Goal: Task Accomplishment & Management: Manage account settings

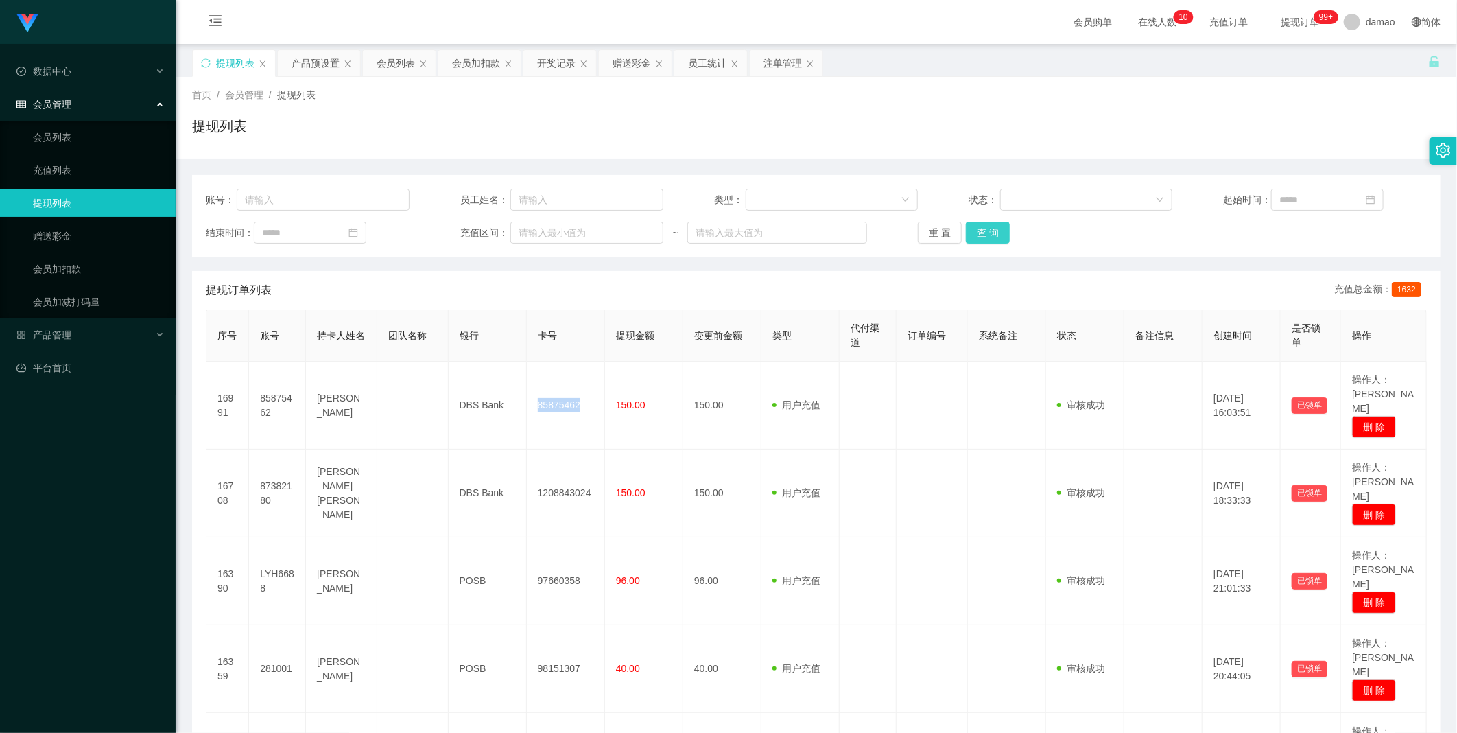
click at [466, 234] on button "查 询" at bounding box center [988, 233] width 44 height 22
click at [409, 65] on div "会员列表" at bounding box center [396, 63] width 38 height 26
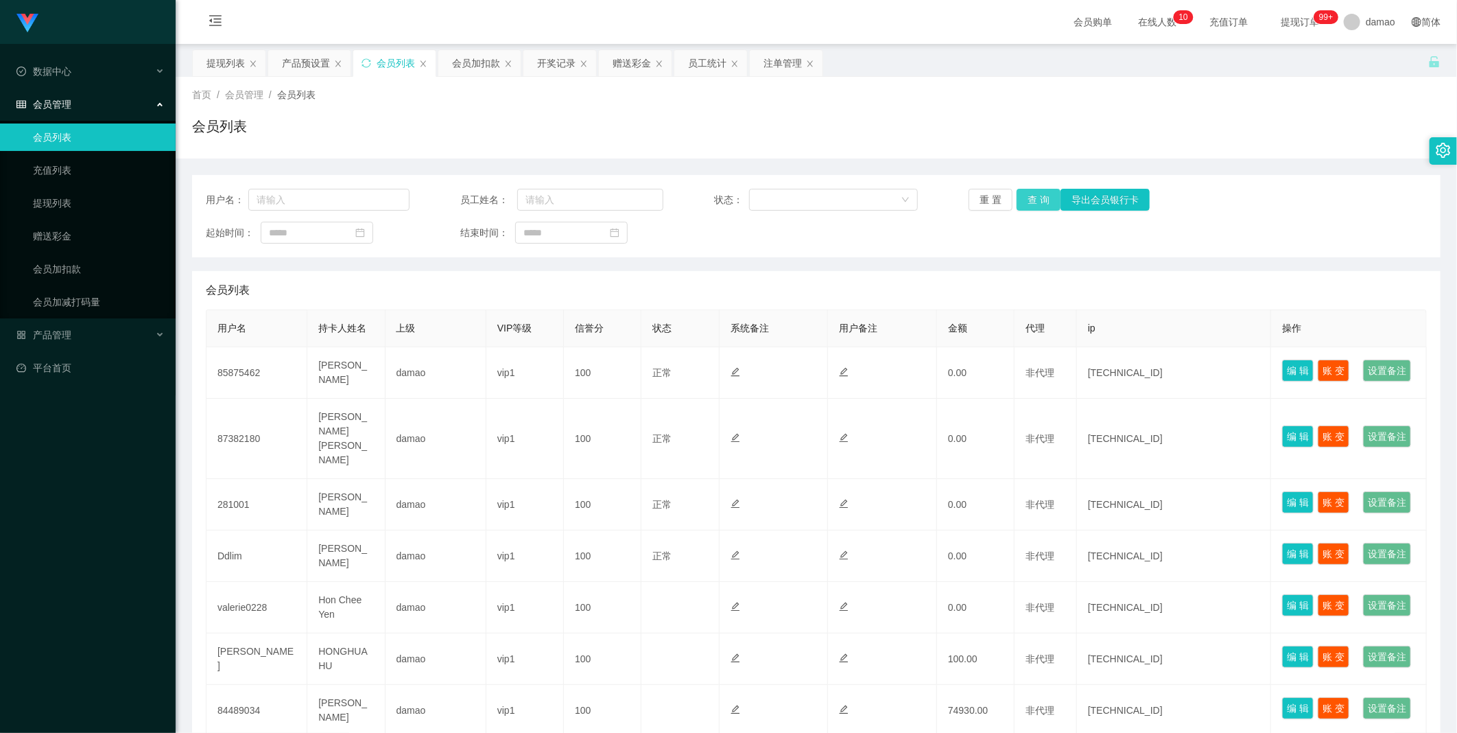
click at [466, 201] on button "查 询" at bounding box center [1039, 200] width 44 height 22
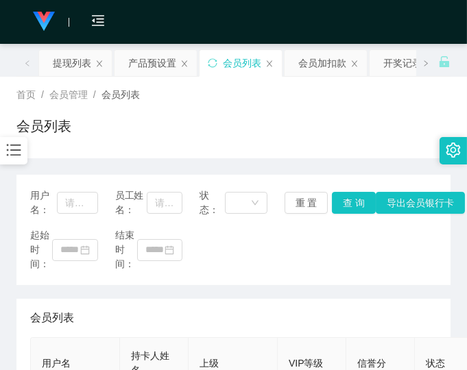
click at [334, 276] on div "用户名： 员工姓名： 状态： 重 置 查 询 导出会员银行卡 起始时间： 结束时间：" at bounding box center [233, 230] width 434 height 110
click at [357, 262] on div "起始时间： 结束时间：" at bounding box center [233, 249] width 407 height 43
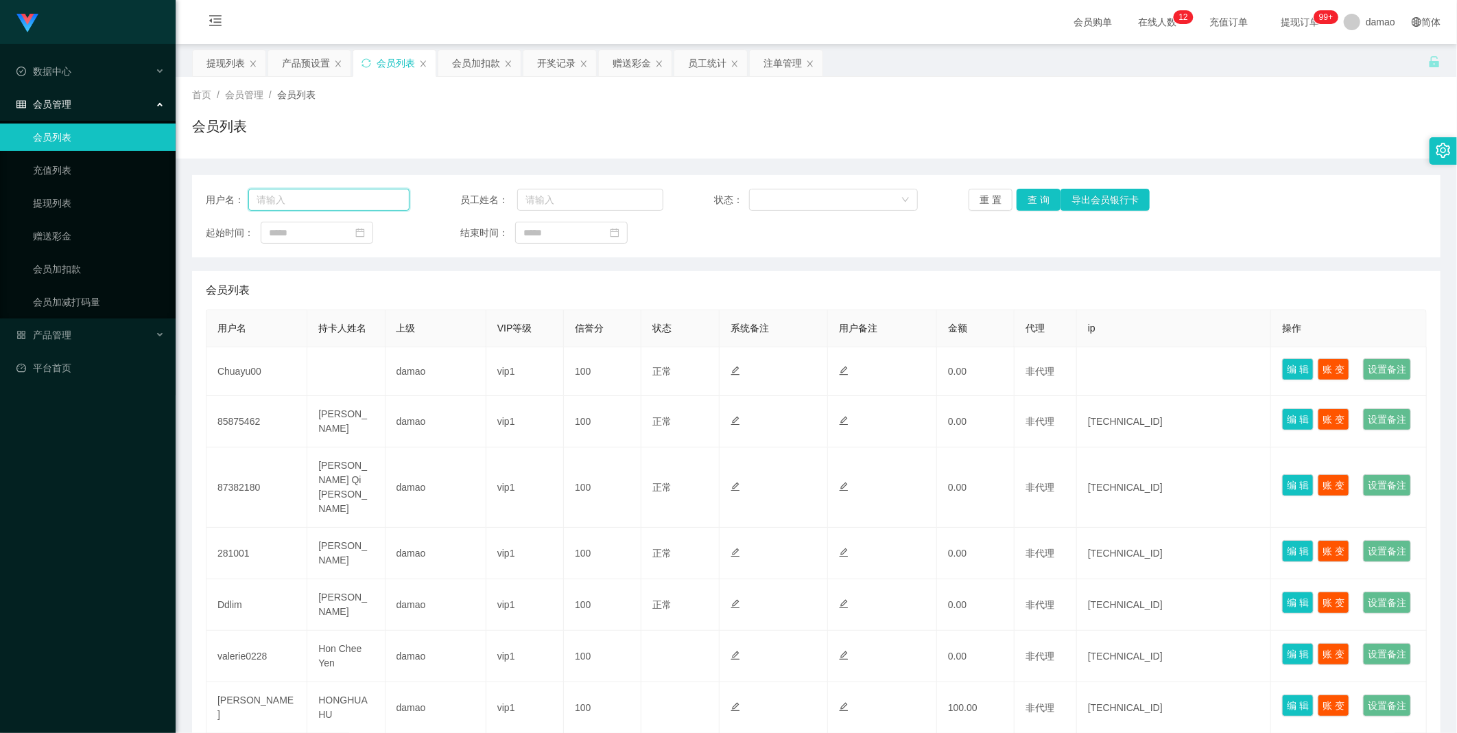
click at [329, 200] on input "text" at bounding box center [328, 200] width 161 height 22
paste input "【工作台】是您后期操作商家【福利限时数据、竟抢数据单】任务的平台，注册的【账号、密码】一定要谨记！"
type input "【工作台】是您后期操作商家【福利限时数据、竟抢数据单】任务的平台，注册的【账号、密码】一定要谨记！"
drag, startPoint x: 179, startPoint y: 177, endPoint x: 158, endPoint y: 174, distance: 21.5
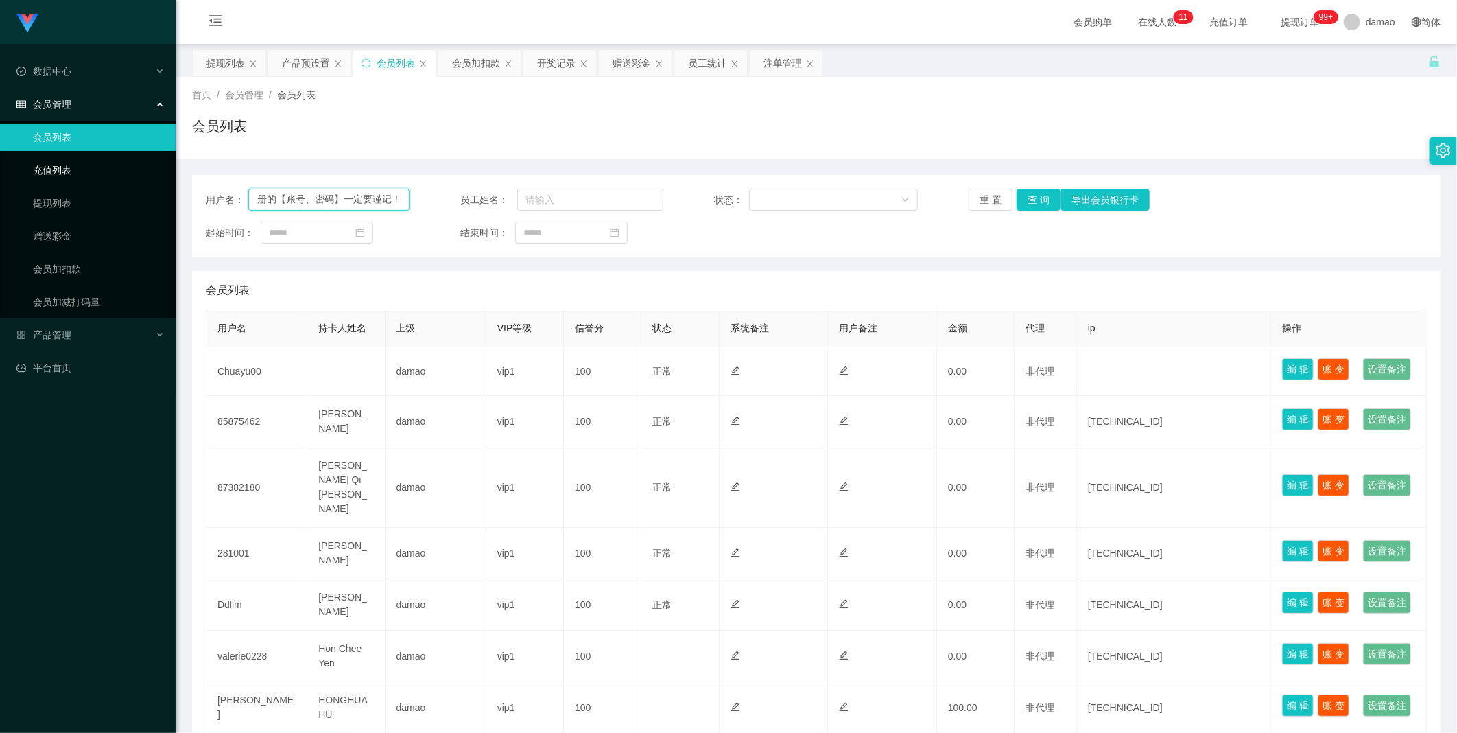
click at [158, 174] on section "Jingdong工作台代理端 数据中心 会员管理 会员列表 充值列表 提现列表 赠送彩金 会员加扣款 会员加减打码量 产品管理 平台首页 保存配置 重置配置 …" at bounding box center [728, 496] width 1457 height 993
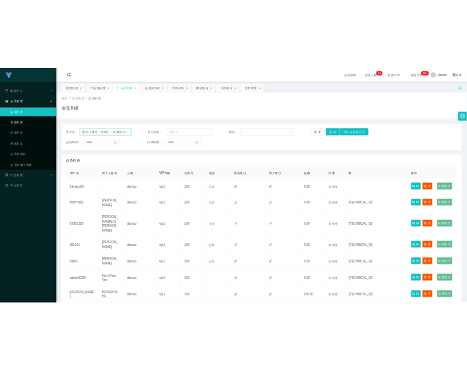
scroll to position [0, 0]
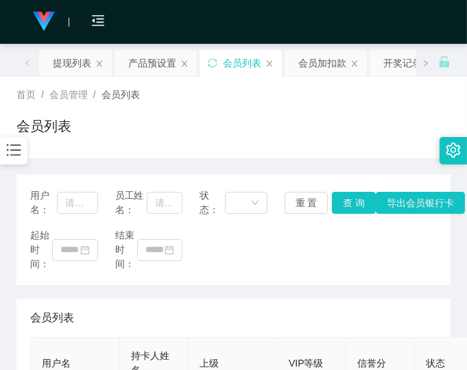
click at [340, 270] on div "起始时间： 结束时间：" at bounding box center [233, 249] width 407 height 43
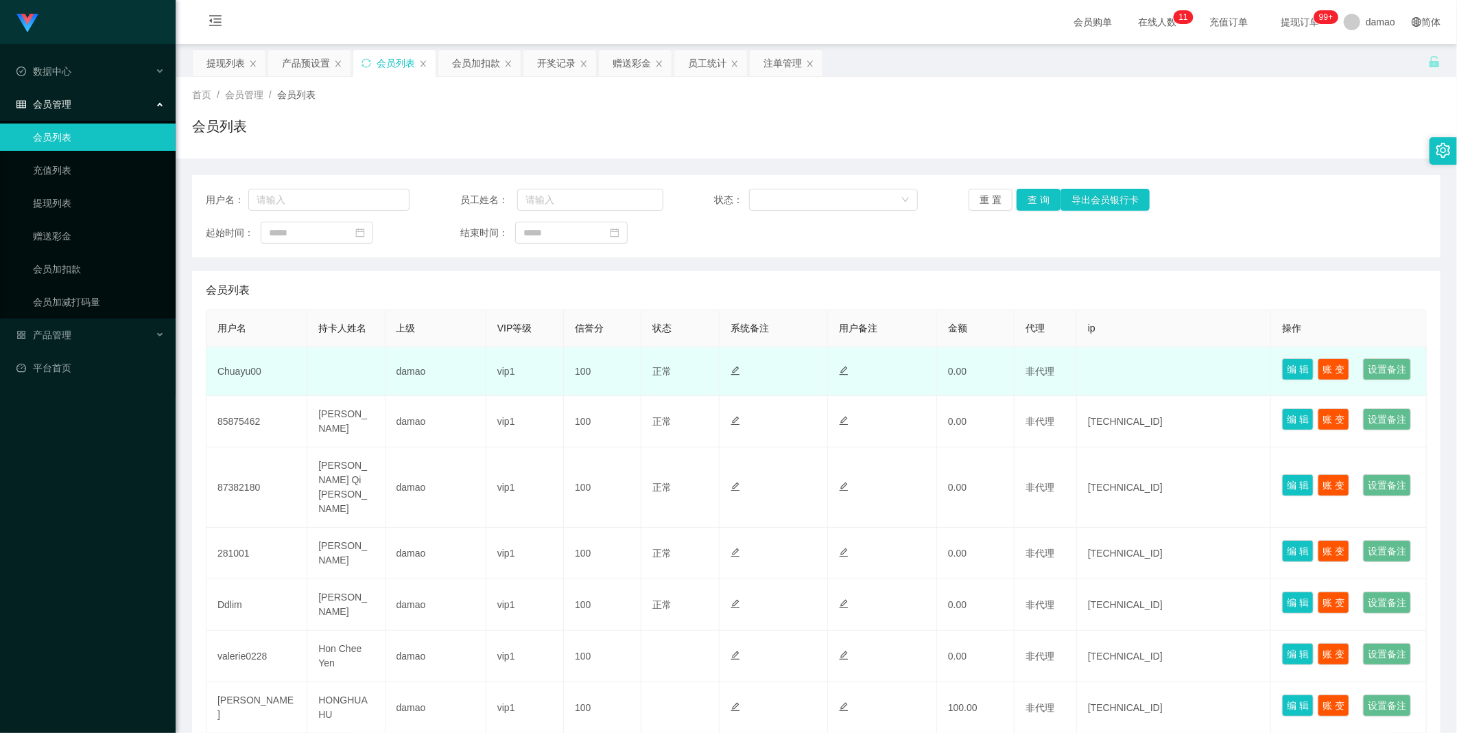
click at [234, 381] on td "Chuayu00" at bounding box center [256, 371] width 101 height 49
copy td "Chuayu00"
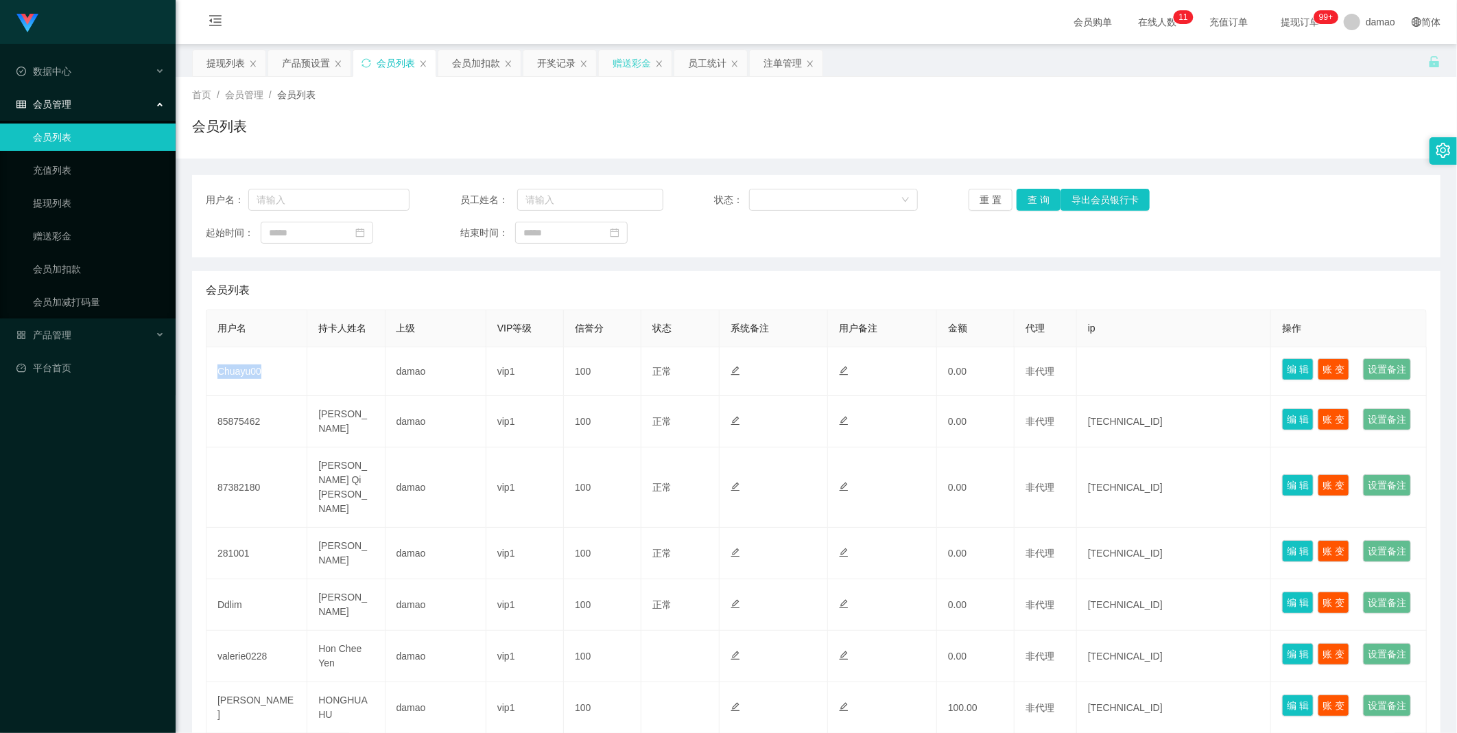
click at [622, 57] on div "赠送彩金" at bounding box center [632, 63] width 38 height 26
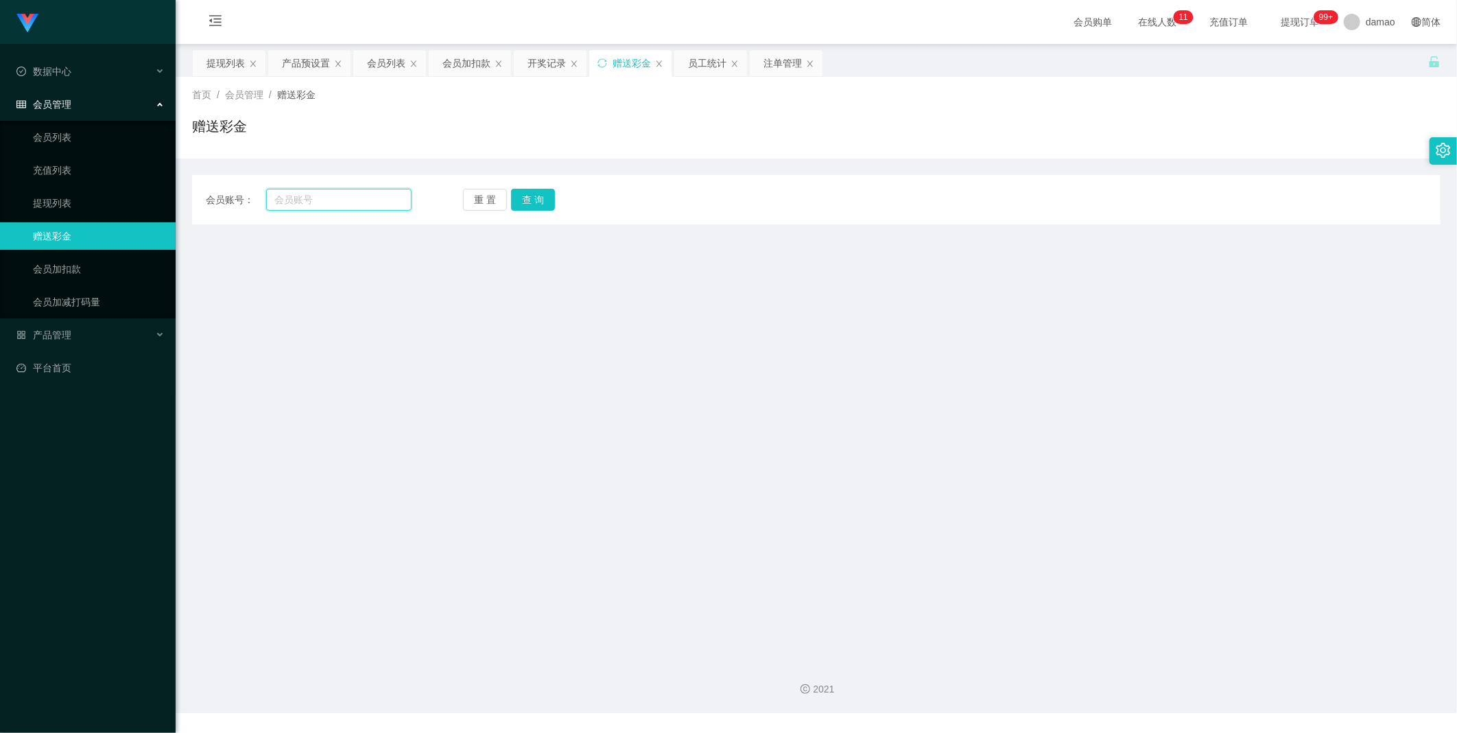
click at [329, 204] on input "text" at bounding box center [338, 200] width 145 height 22
paste input "Chuayu00"
type input "Chuayu00"
drag, startPoint x: 537, startPoint y: 198, endPoint x: 526, endPoint y: 229, distance: 33.4
click at [537, 198] on button "查 询" at bounding box center [533, 200] width 44 height 22
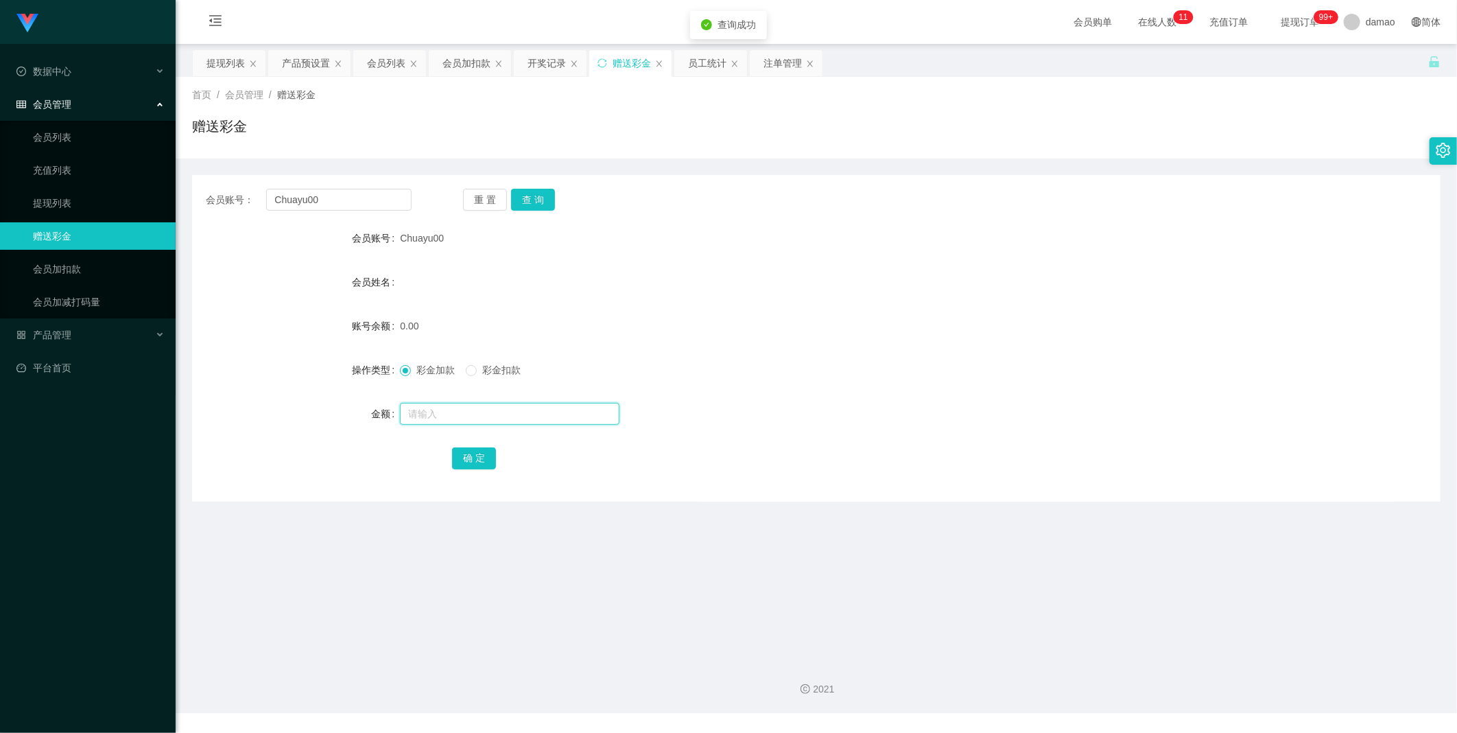
click at [453, 403] on input "text" at bounding box center [510, 414] width 220 height 22
type input "100"
click at [483, 456] on button "确 定" at bounding box center [474, 458] width 44 height 22
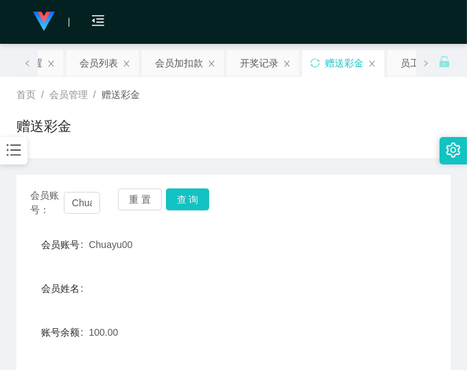
click at [322, 258] on div "Chuayu00" at bounding box center [215, 244] width 253 height 27
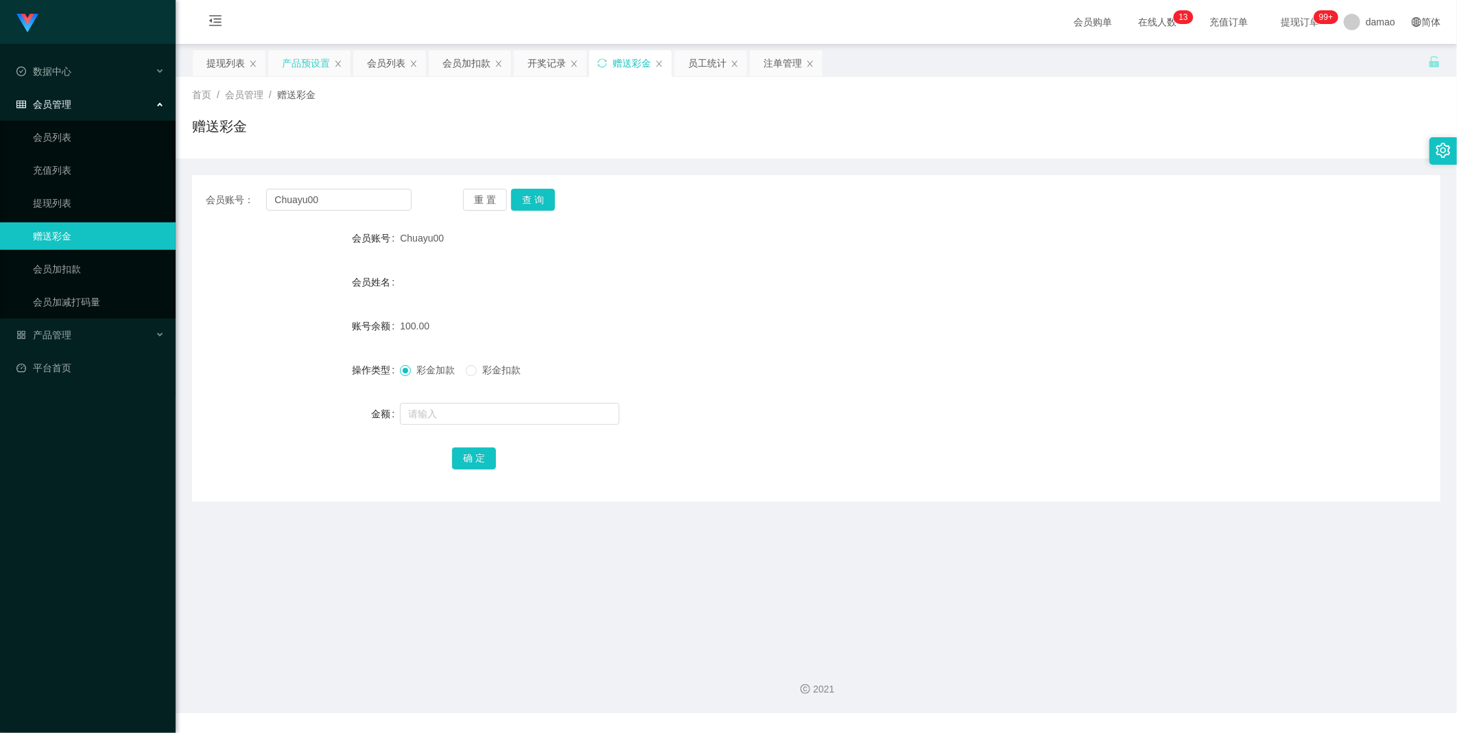
click at [299, 62] on div "产品预设置" at bounding box center [306, 63] width 48 height 26
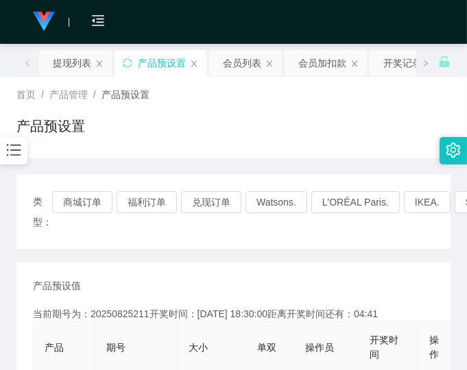
click at [344, 239] on div "类型： 商城订单 福利订单 兑现订单 Watsons. L'ORÉAL Paris. IKEA. SENHENG. COURTS." at bounding box center [233, 212] width 434 height 74
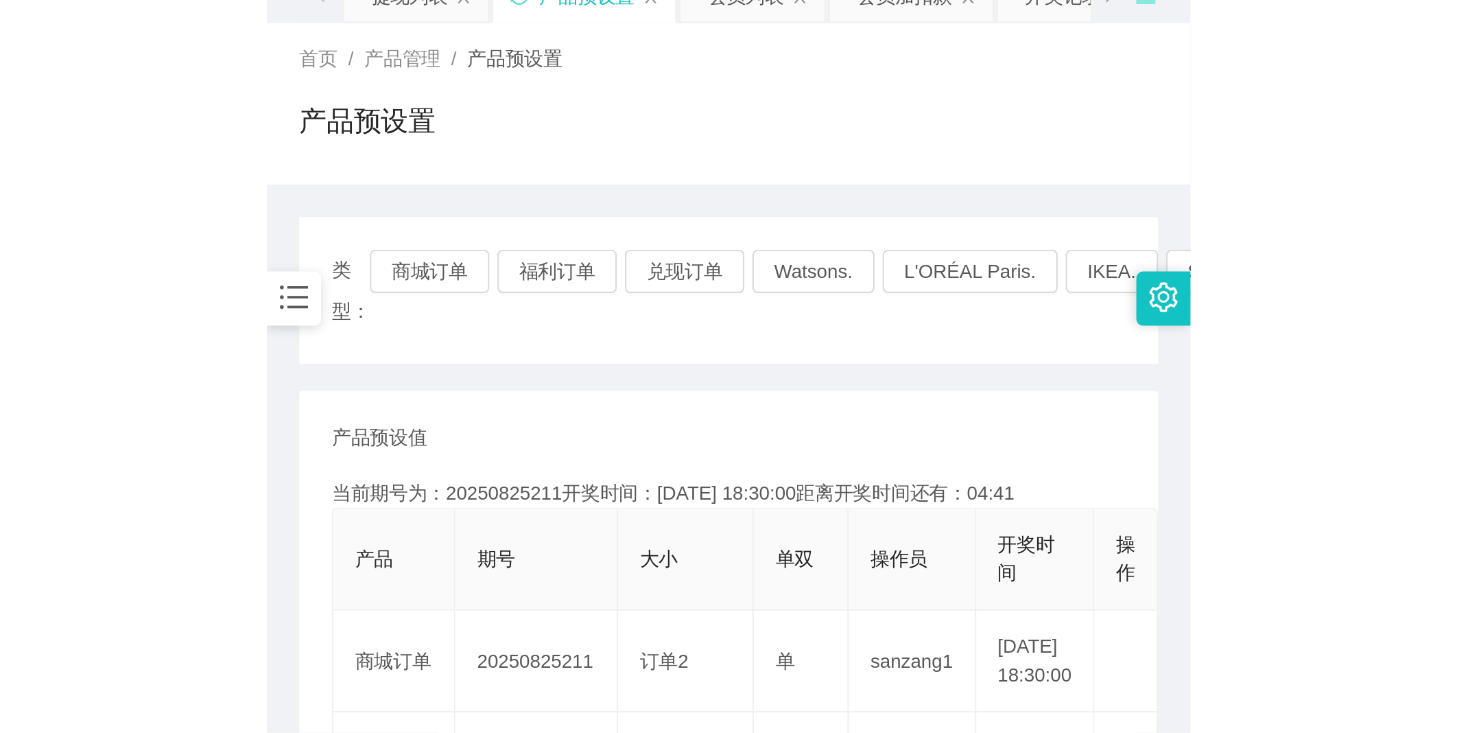
scroll to position [152, 0]
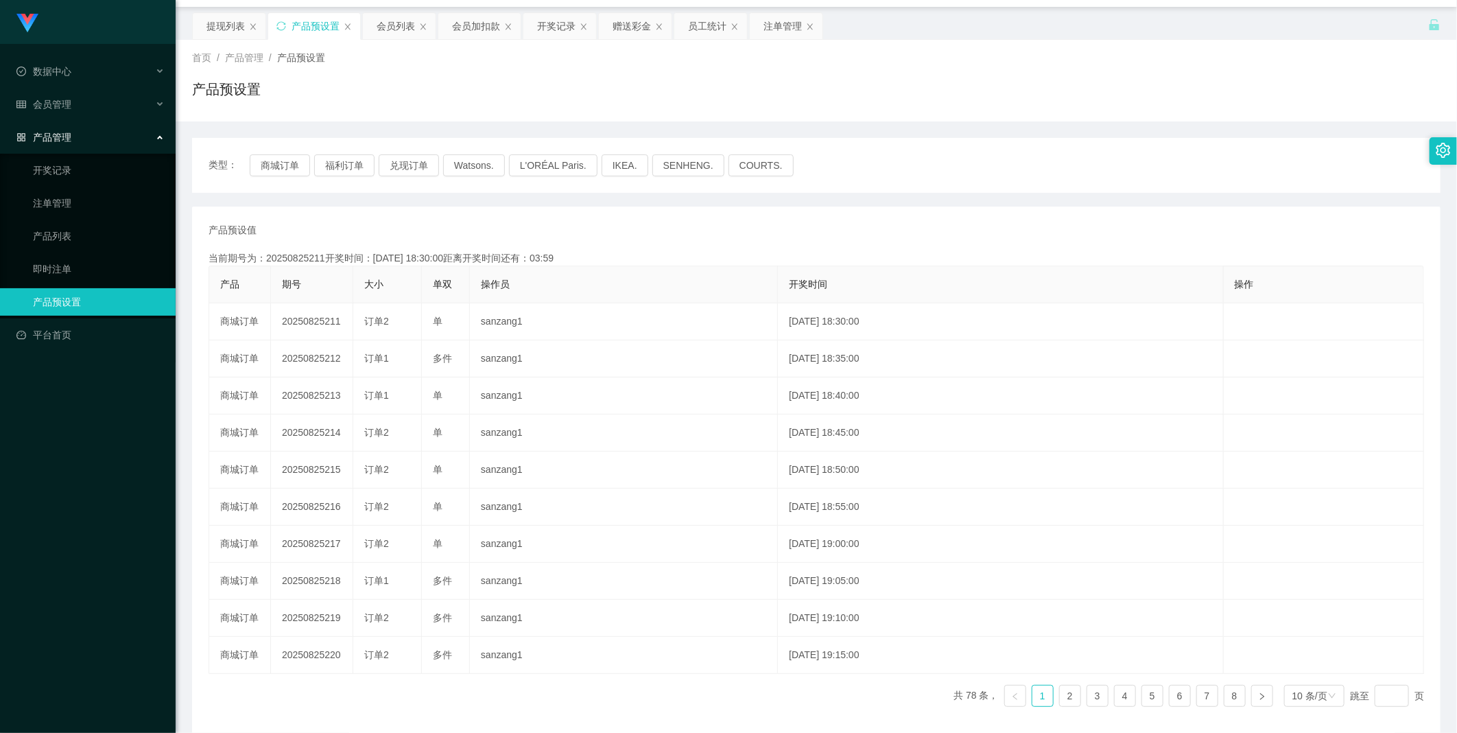
scroll to position [0, 0]
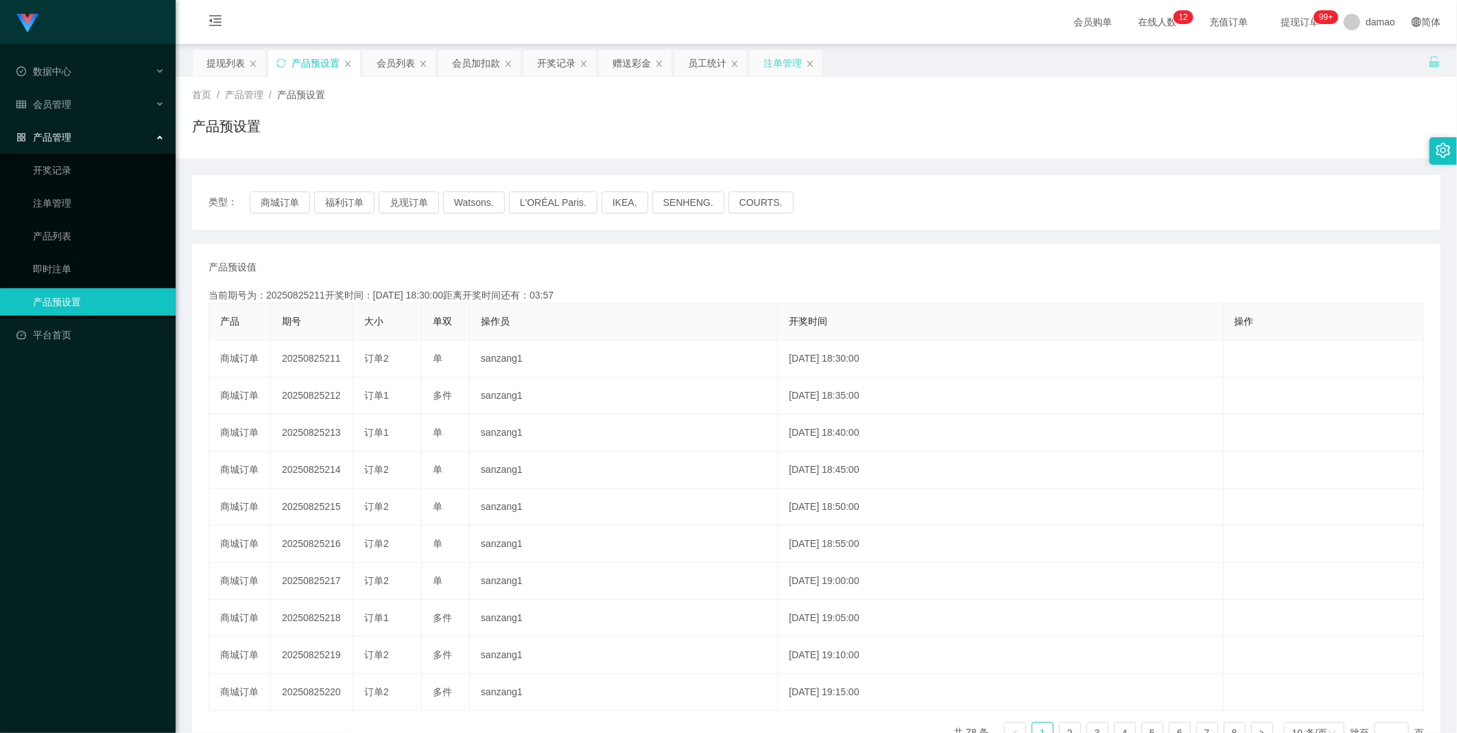
click at [789, 60] on div "注单管理" at bounding box center [783, 63] width 38 height 26
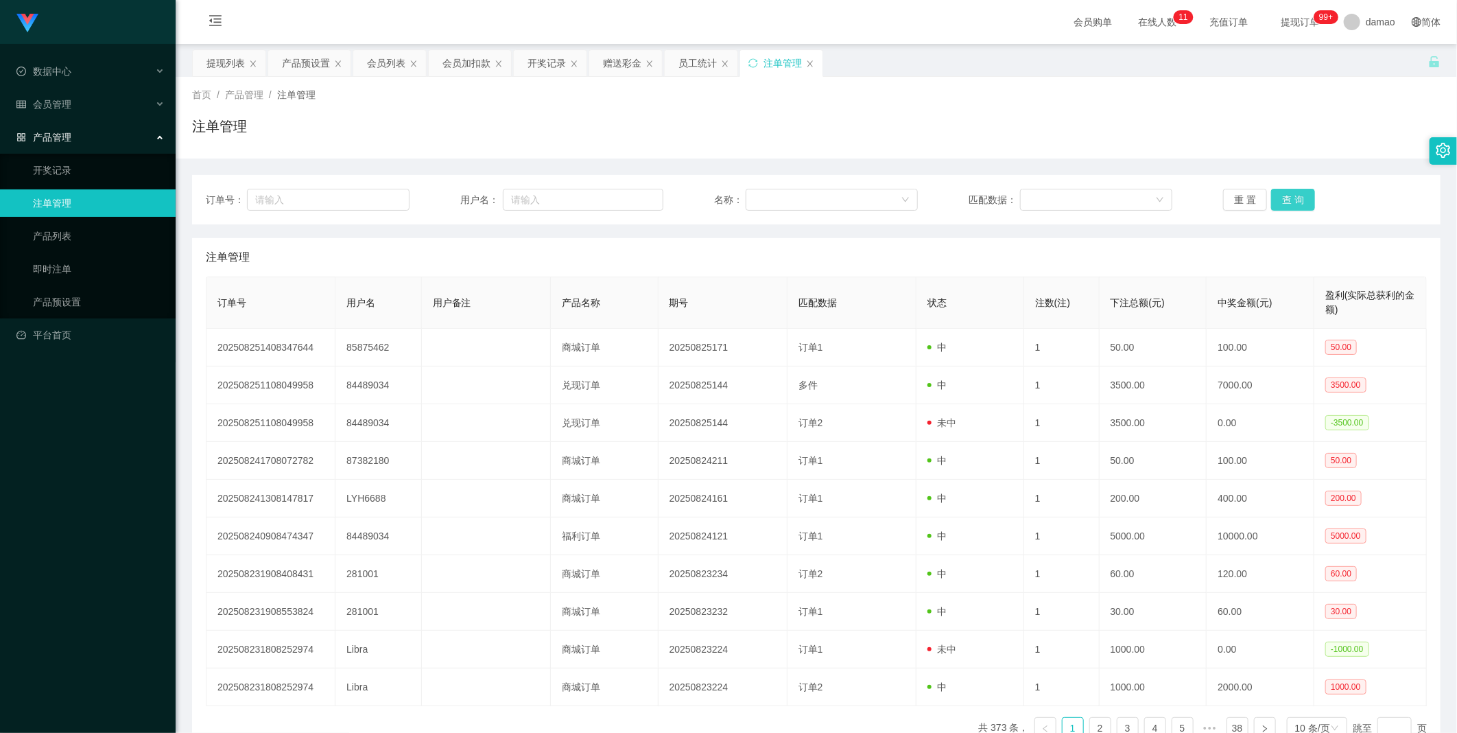
click at [1294, 194] on button "查 询" at bounding box center [1293, 200] width 44 height 22
click at [1294, 194] on div "重 置 查 询" at bounding box center [1325, 200] width 204 height 22
click at [1288, 194] on button "查 询" at bounding box center [1293, 200] width 44 height 22
click at [1300, 196] on button "查 询" at bounding box center [1293, 200] width 44 height 22
click at [225, 67] on div "提现列表" at bounding box center [225, 63] width 38 height 26
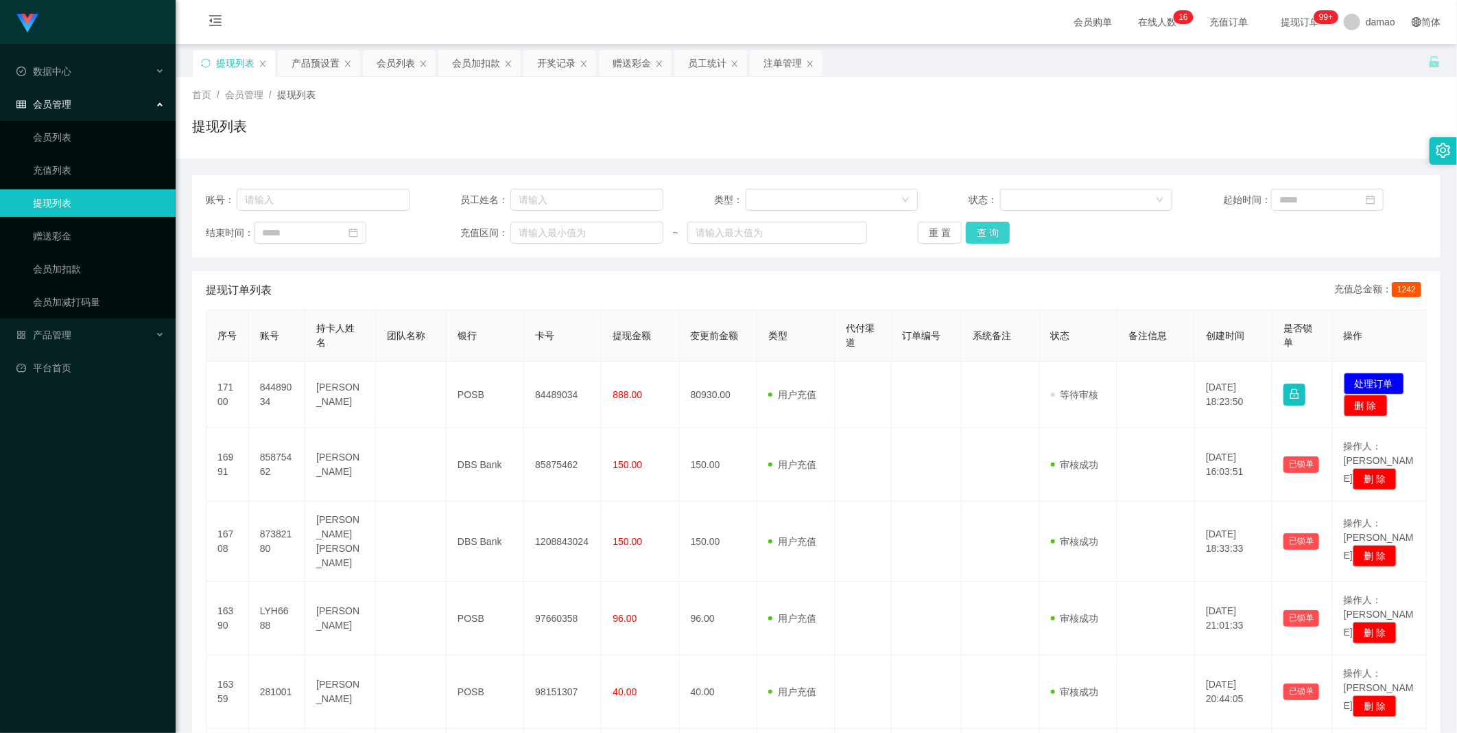
click at [986, 229] on button "查 询" at bounding box center [988, 233] width 44 height 22
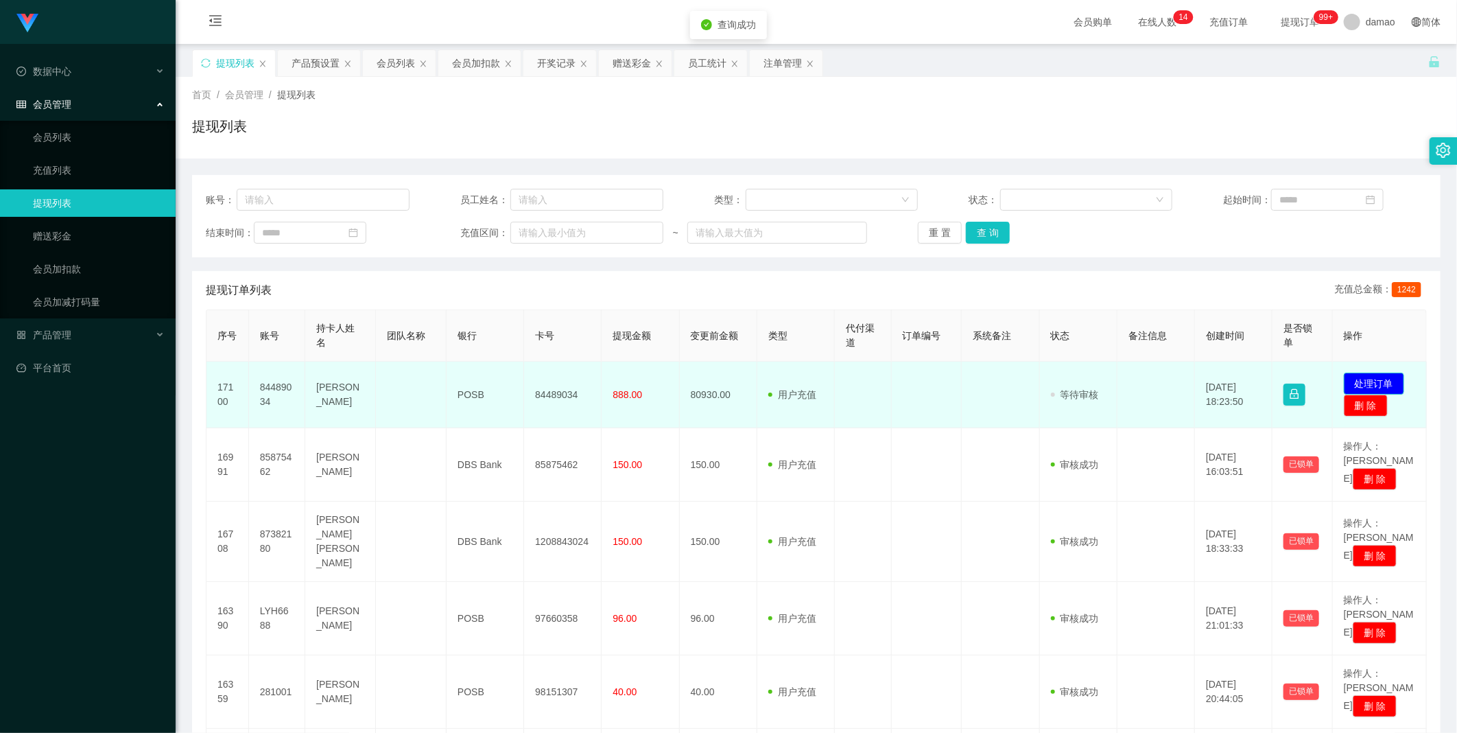
click at [1364, 385] on button "处理订单" at bounding box center [1374, 384] width 60 height 22
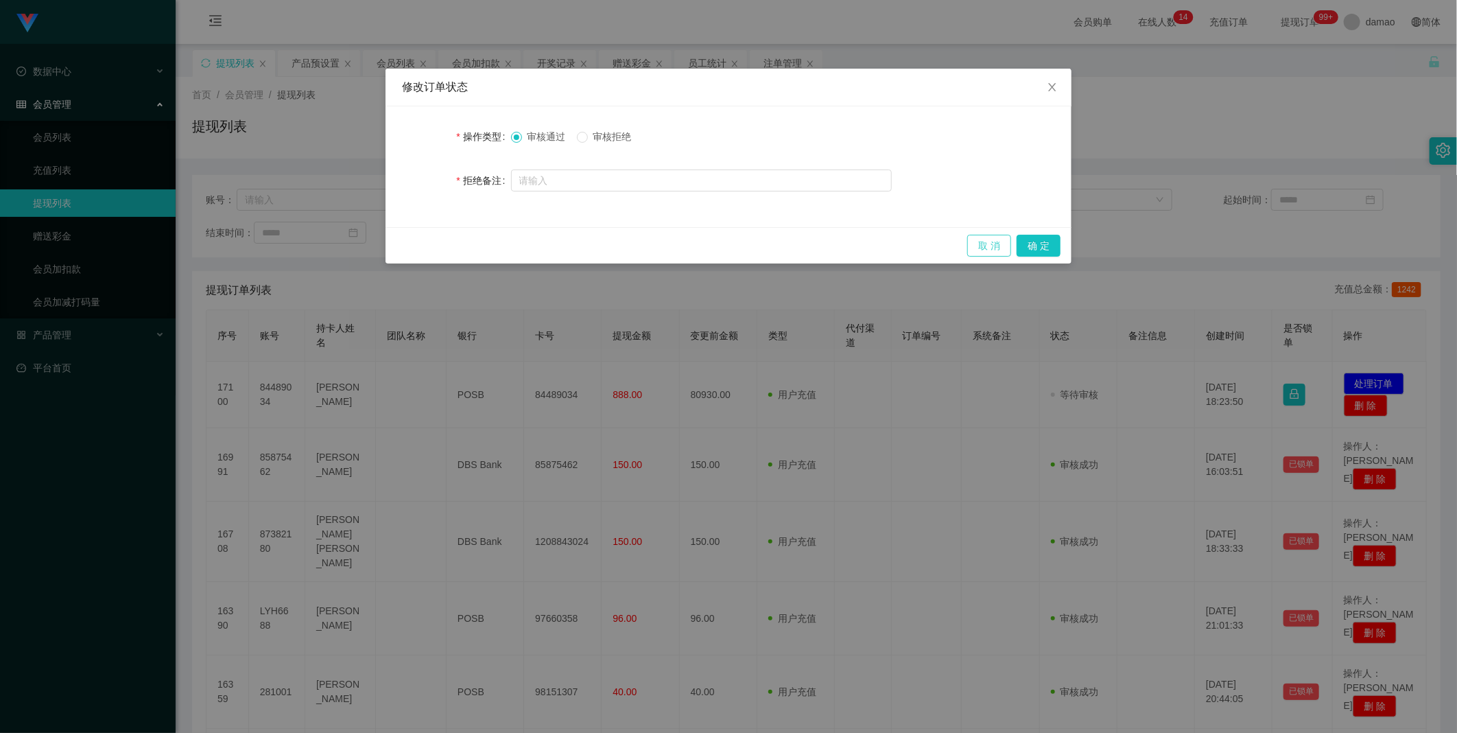
click at [982, 250] on button "取 消" at bounding box center [989, 246] width 44 height 22
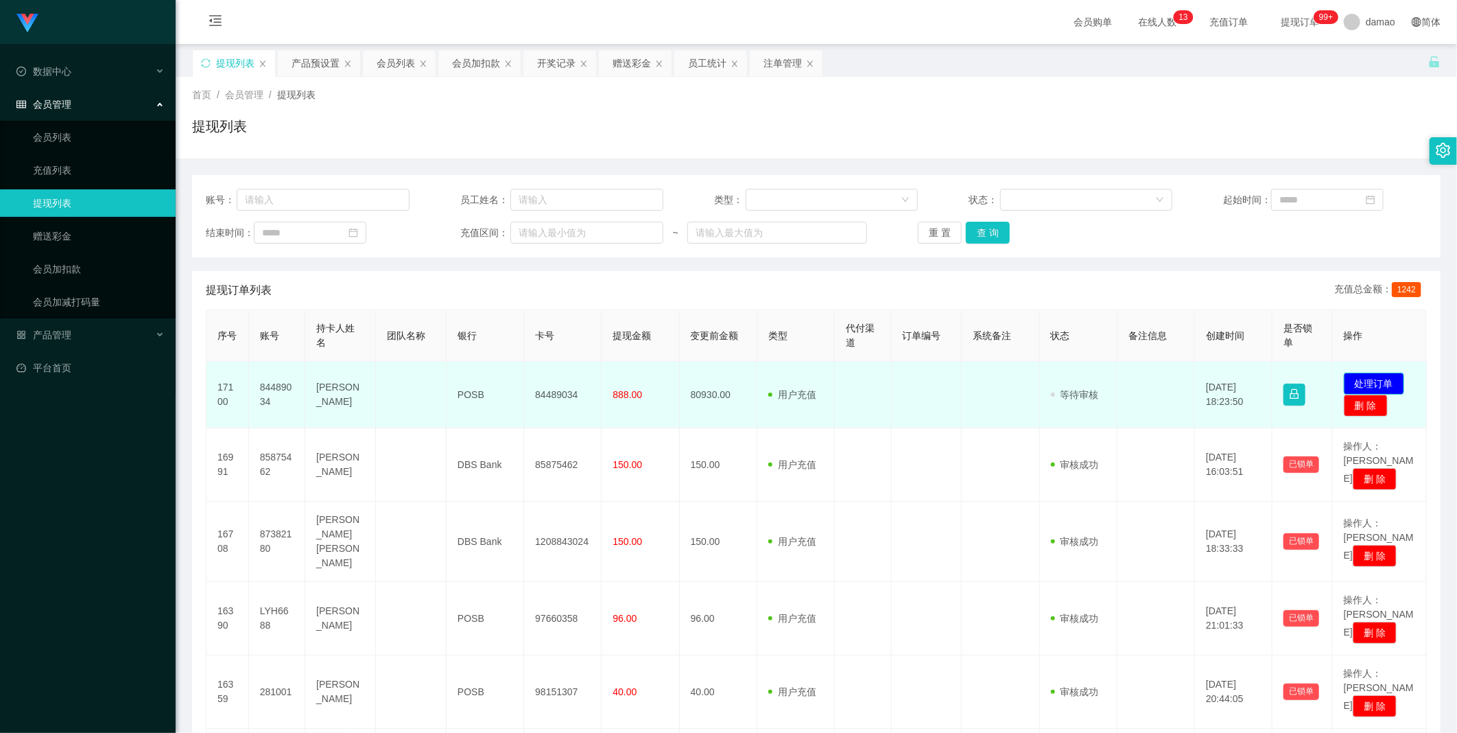
click at [1378, 385] on button "处理订单" at bounding box center [1374, 384] width 60 height 22
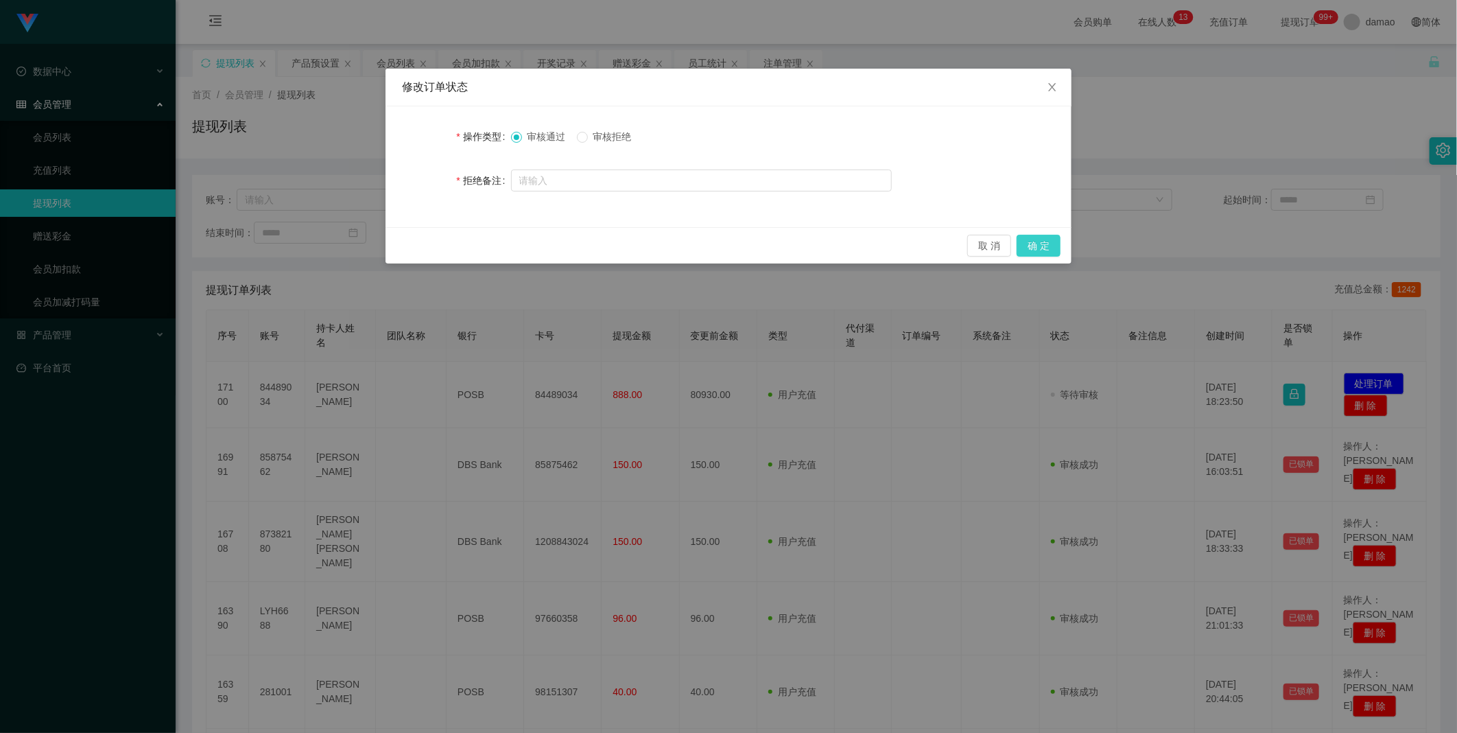
click at [1046, 251] on button "确 定" at bounding box center [1039, 246] width 44 height 22
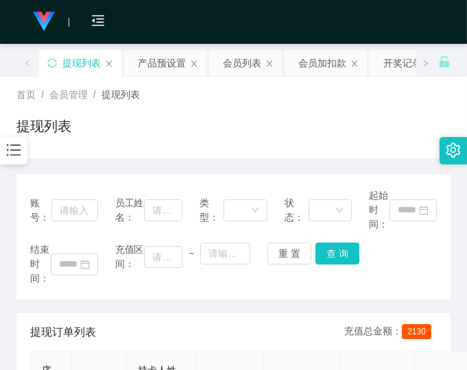
drag, startPoint x: 352, startPoint y: 121, endPoint x: 351, endPoint y: 113, distance: 7.6
click at [352, 119] on div "提现列表" at bounding box center [233, 132] width 434 height 32
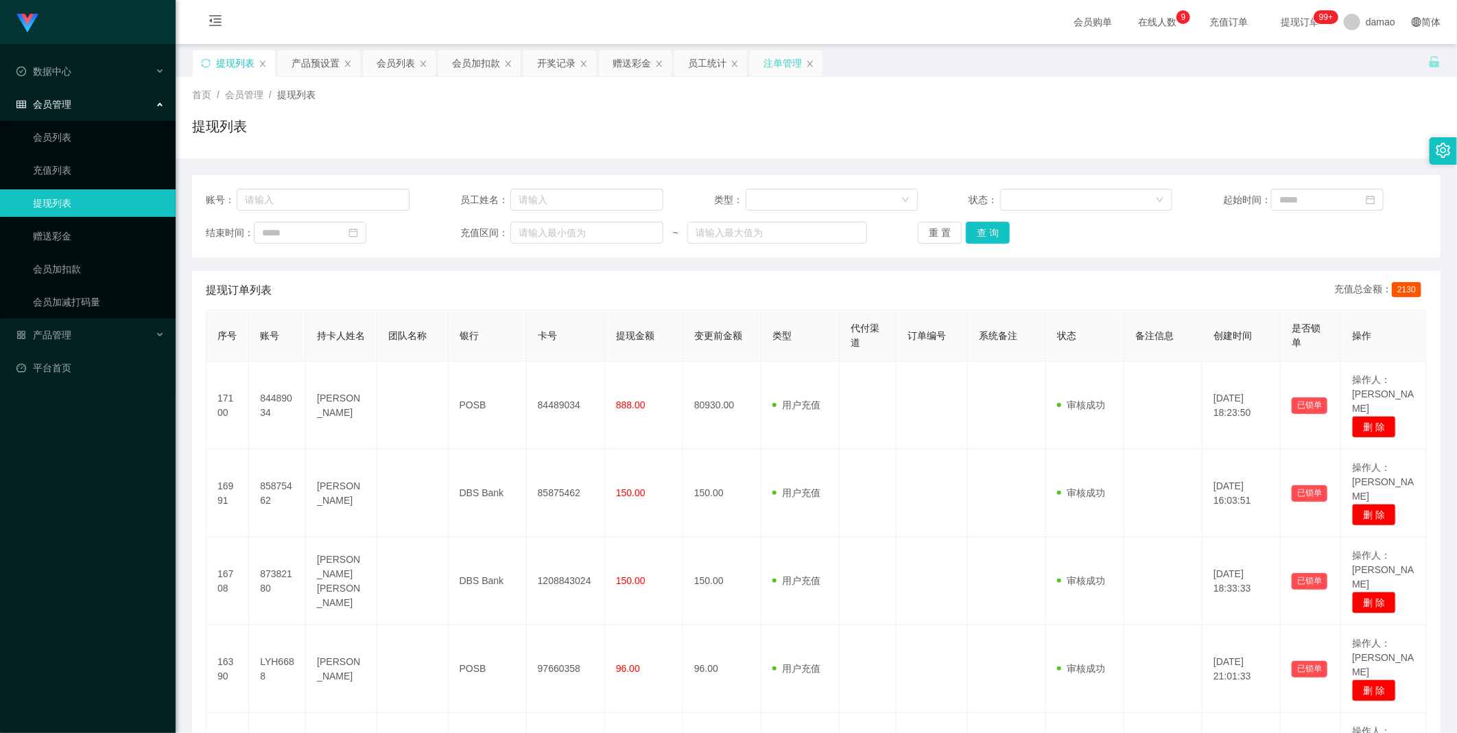
click at [770, 58] on div "注单管理" at bounding box center [783, 63] width 38 height 26
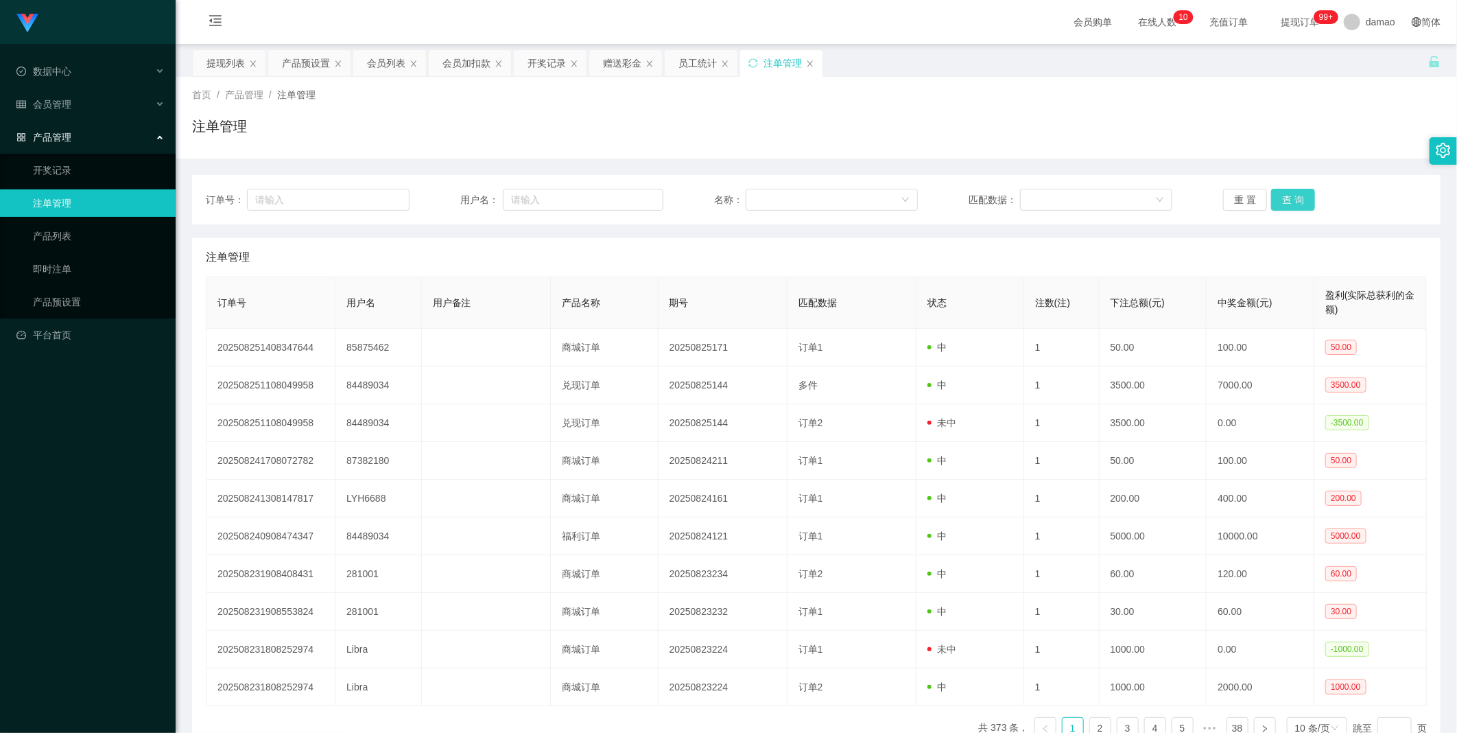
click at [1288, 201] on button "查 询" at bounding box center [1293, 200] width 44 height 22
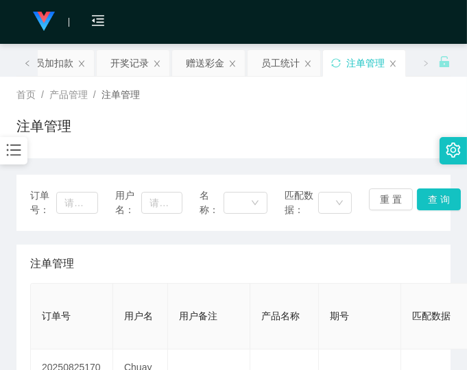
drag, startPoint x: 324, startPoint y: 276, endPoint x: 319, endPoint y: 271, distance: 7.3
click at [324, 276] on div "注单管理" at bounding box center [233, 264] width 407 height 38
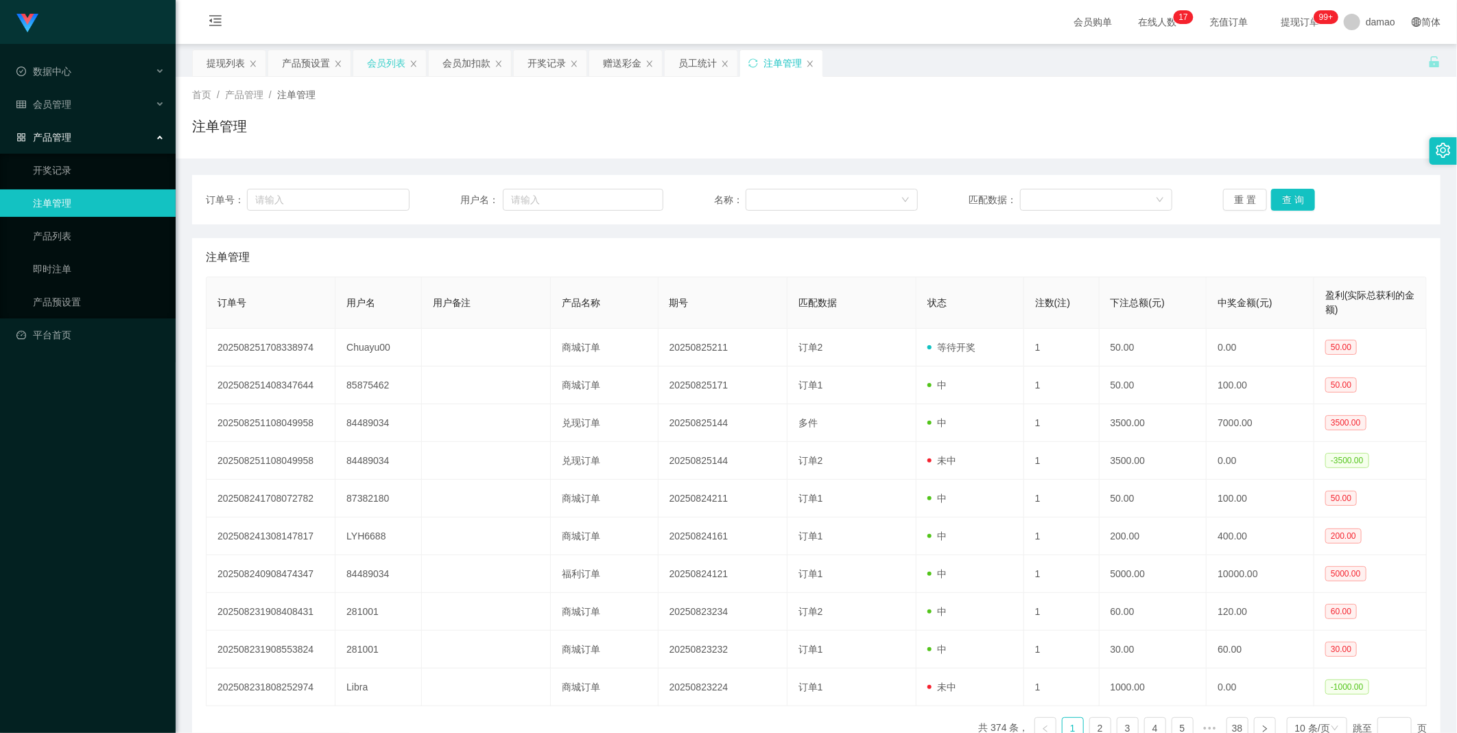
click at [384, 62] on div "会员列表" at bounding box center [386, 63] width 38 height 26
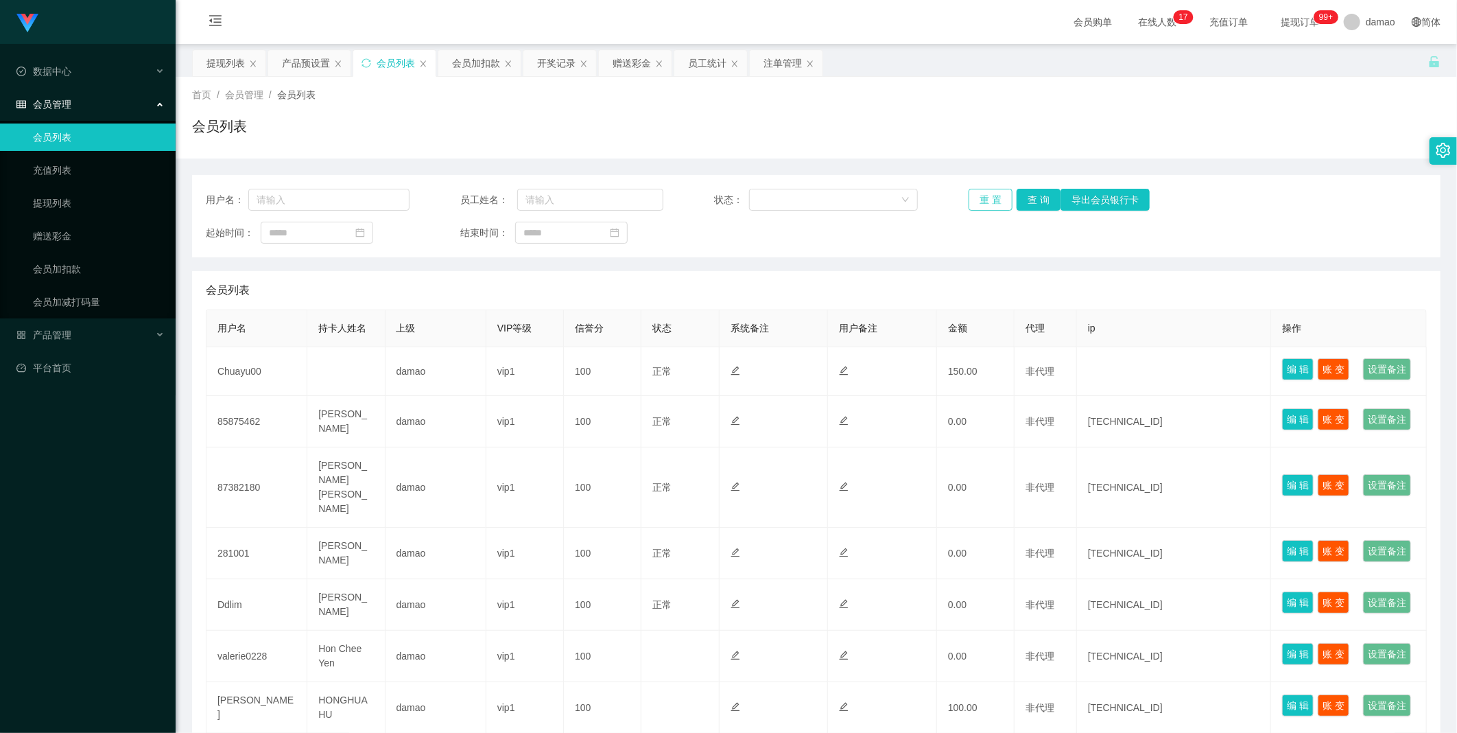
click at [992, 195] on button "重 置" at bounding box center [991, 200] width 44 height 22
click at [1029, 202] on button "查 询" at bounding box center [1039, 200] width 44 height 22
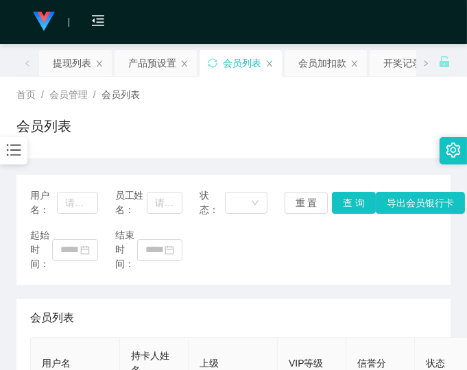
click at [375, 281] on div "用户名： 员工姓名： 状态： 重 置 查 询 导出会员银行卡 起始时间： 结束时间：" at bounding box center [233, 230] width 434 height 110
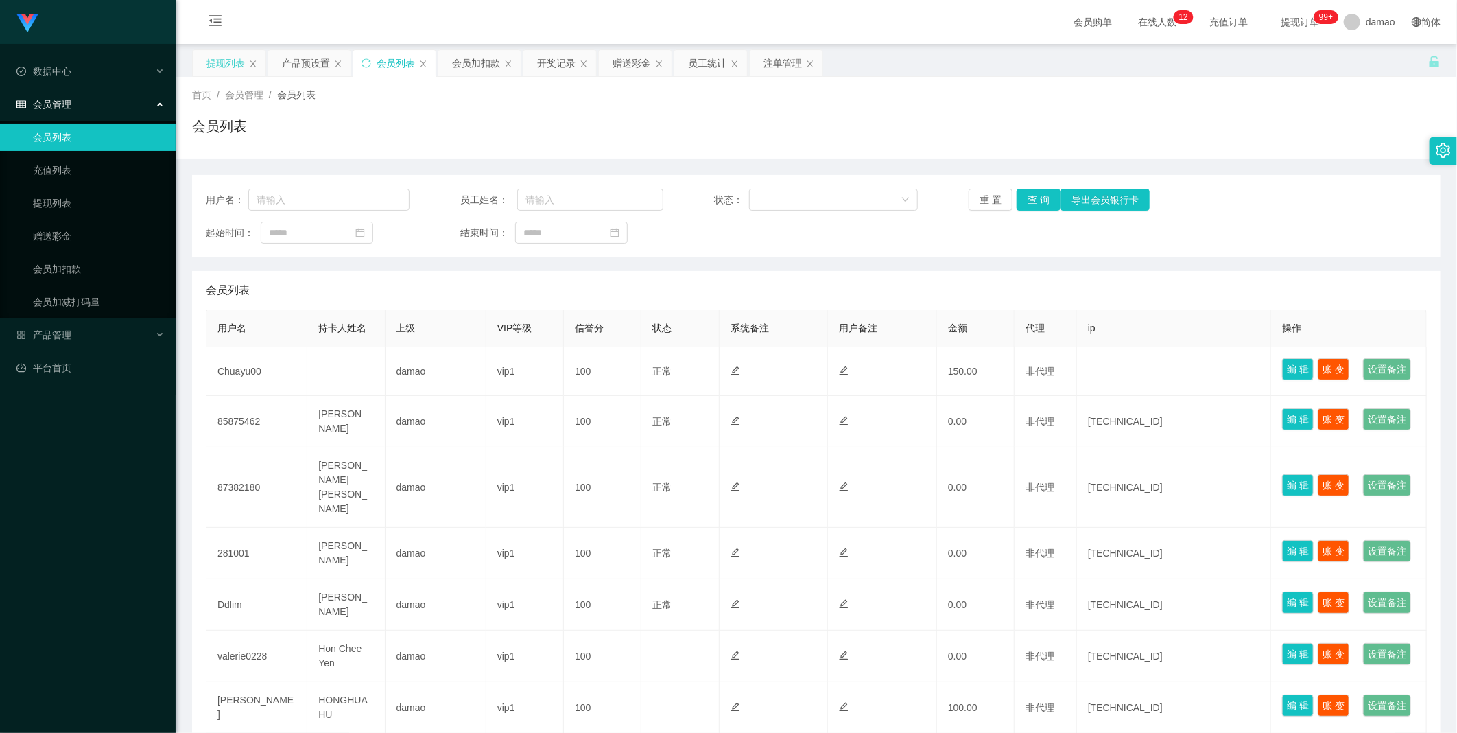
click at [231, 60] on div "提现列表" at bounding box center [225, 63] width 38 height 26
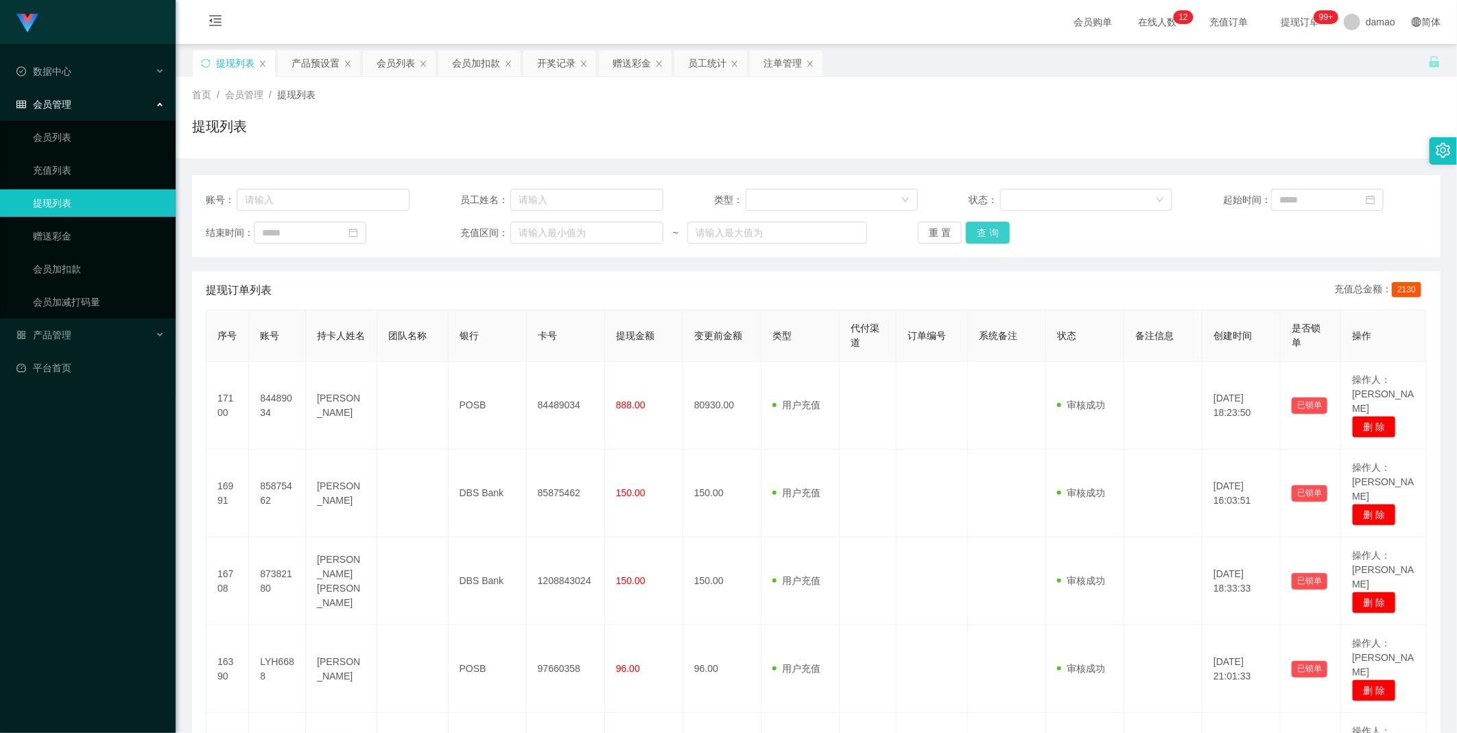
click at [990, 241] on button "查 询" at bounding box center [988, 233] width 44 height 22
click at [984, 236] on button "查 询" at bounding box center [988, 233] width 44 height 22
click at [989, 238] on button "查 询" at bounding box center [988, 233] width 44 height 22
click at [989, 238] on div "重 置 查 询" at bounding box center [1020, 233] width 204 height 22
click at [989, 238] on button "查 询" at bounding box center [988, 233] width 44 height 22
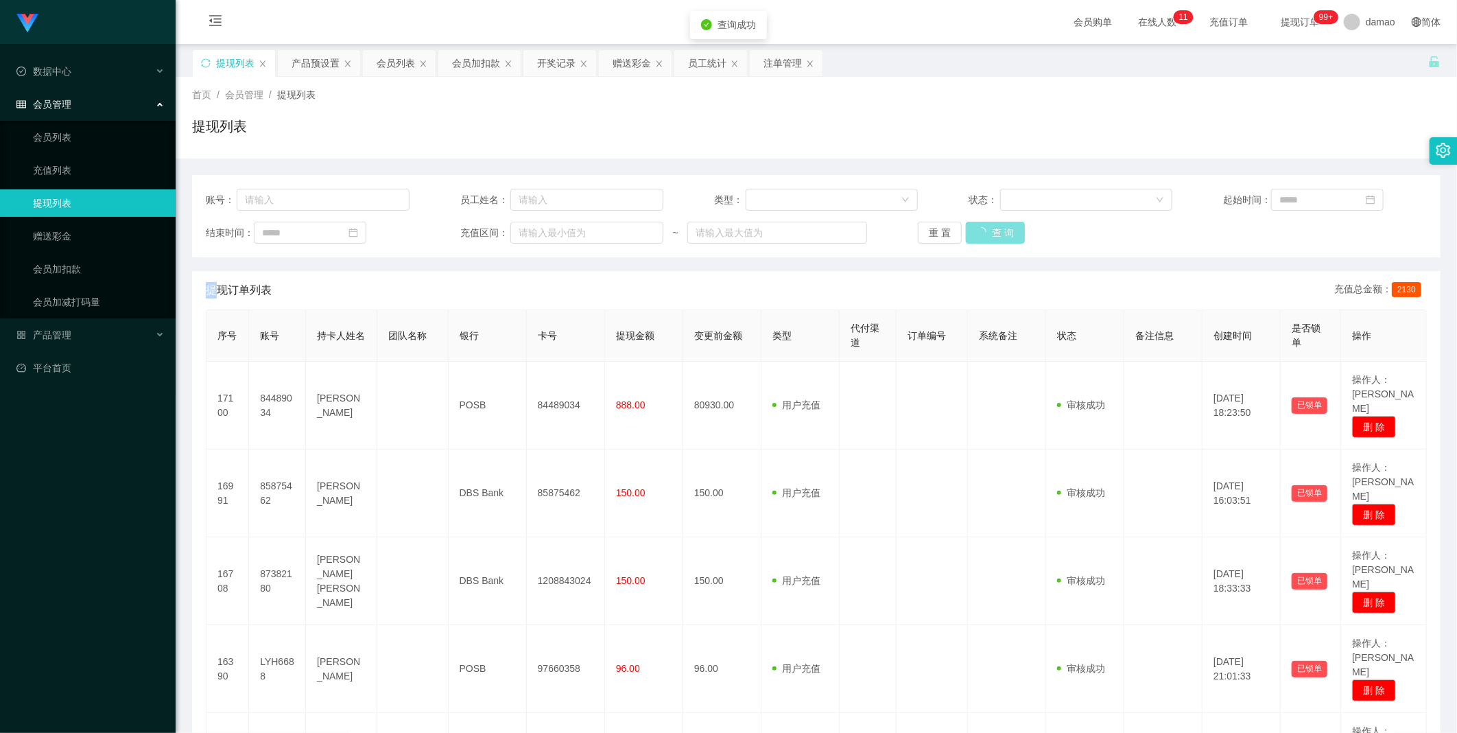
click at [989, 238] on button "查 询" at bounding box center [995, 233] width 59 height 22
click at [989, 238] on button "查 询" at bounding box center [988, 233] width 44 height 22
click at [989, 238] on div "重 置 查 询" at bounding box center [1020, 233] width 204 height 22
click at [991, 238] on button "查 询" at bounding box center [988, 233] width 44 height 22
click at [991, 237] on div "重 置 查 询" at bounding box center [1020, 233] width 204 height 22
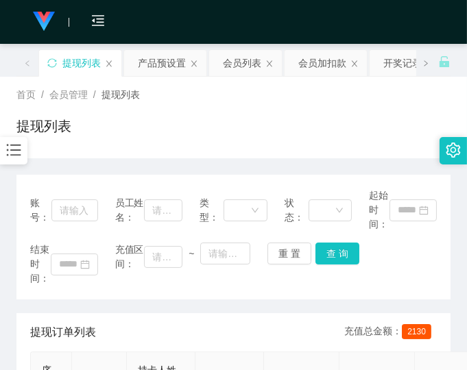
drag, startPoint x: 326, startPoint y: 124, endPoint x: 332, endPoint y: 110, distance: 15.7
click at [327, 122] on div "提现列表" at bounding box center [233, 132] width 434 height 32
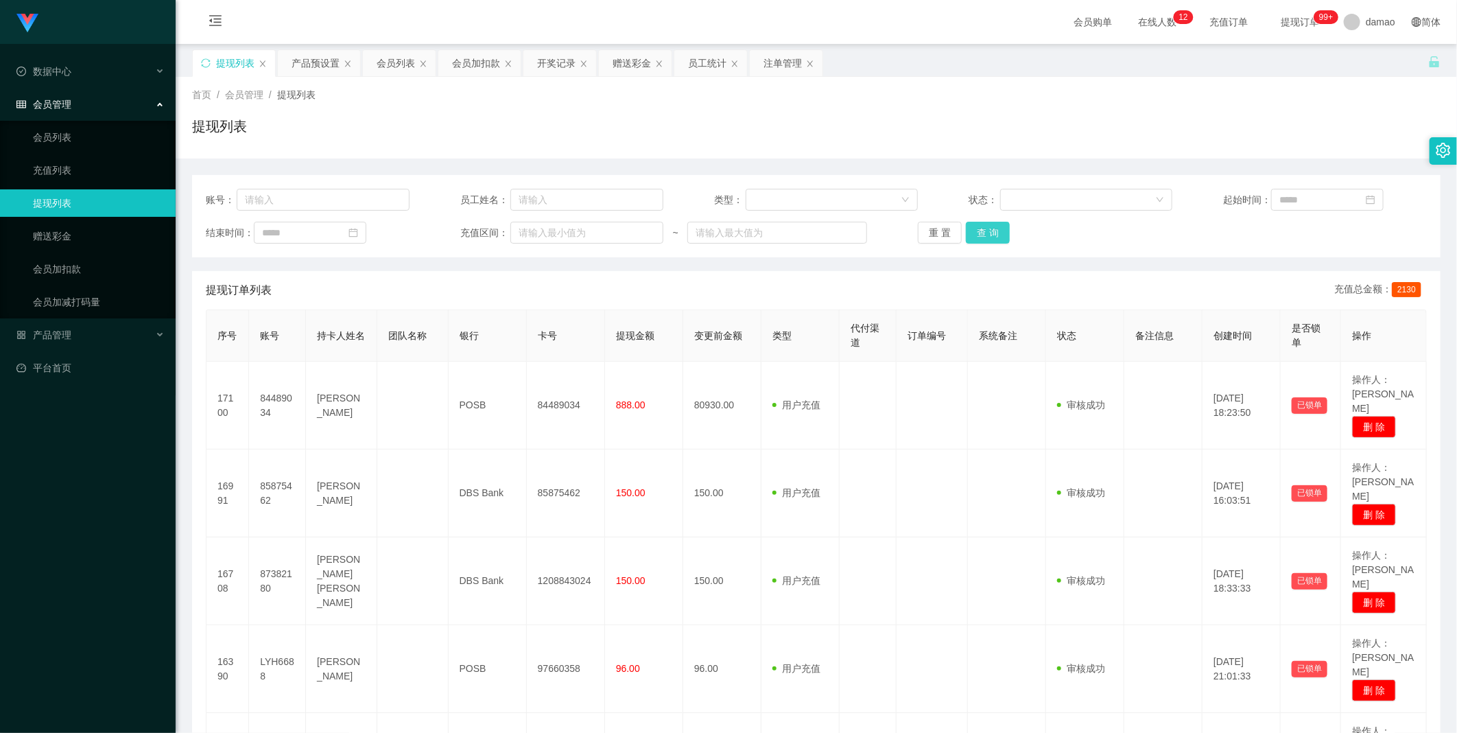
click at [981, 227] on button "查 询" at bounding box center [988, 233] width 44 height 22
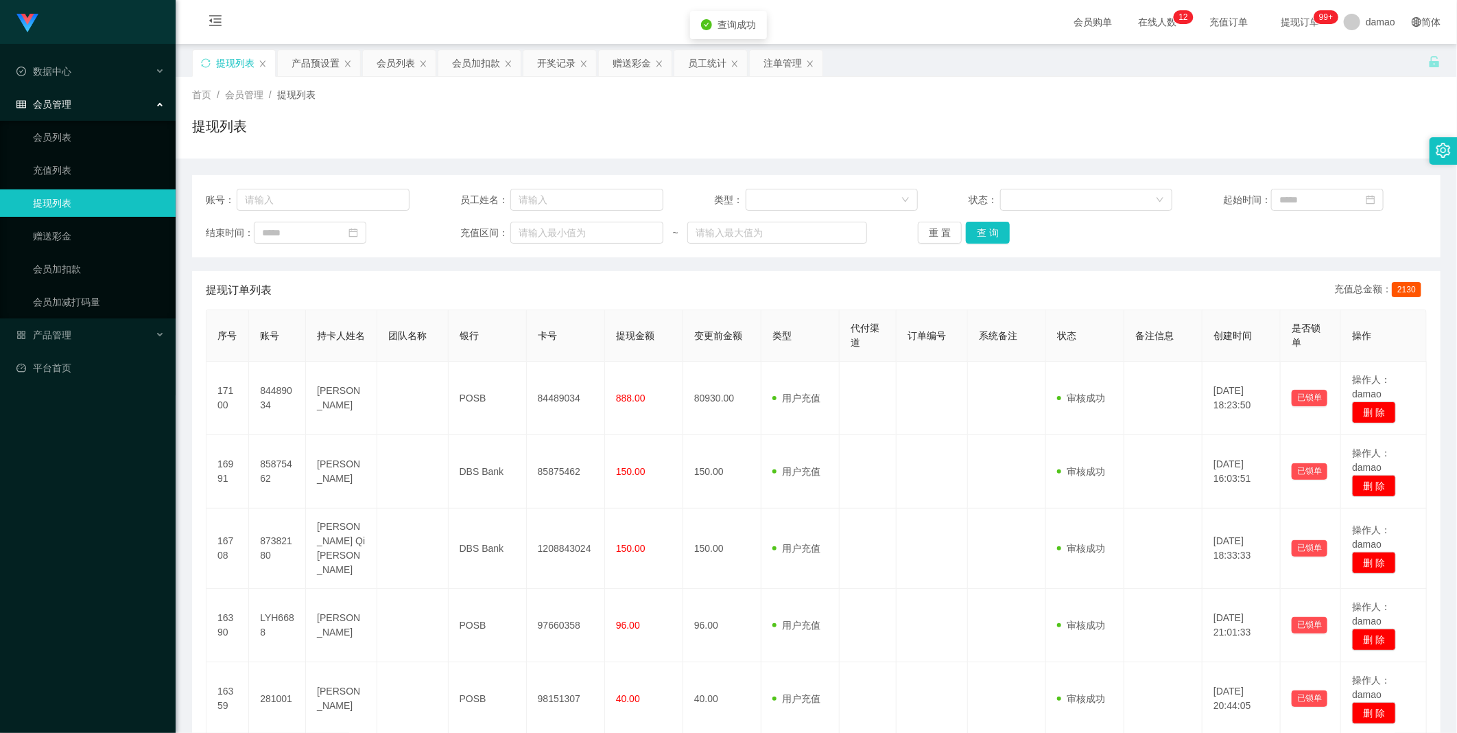
click at [995, 231] on button "查 询" at bounding box center [988, 233] width 44 height 22
click at [995, 231] on div "重 置 查 询" at bounding box center [1020, 233] width 204 height 22
drag, startPoint x: 0, startPoint y: 0, endPoint x: 995, endPoint y: 231, distance: 1021.2
click at [995, 231] on button "查 询" at bounding box center [988, 233] width 44 height 22
click at [995, 231] on div "重 置 查 询" at bounding box center [1020, 233] width 204 height 22
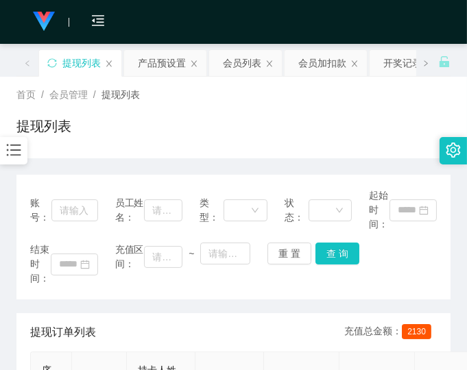
click at [366, 89] on div "首页 / 会员管理 / 提现列表 /" at bounding box center [233, 95] width 434 height 14
click at [247, 63] on div "会员列表" at bounding box center [242, 63] width 38 height 26
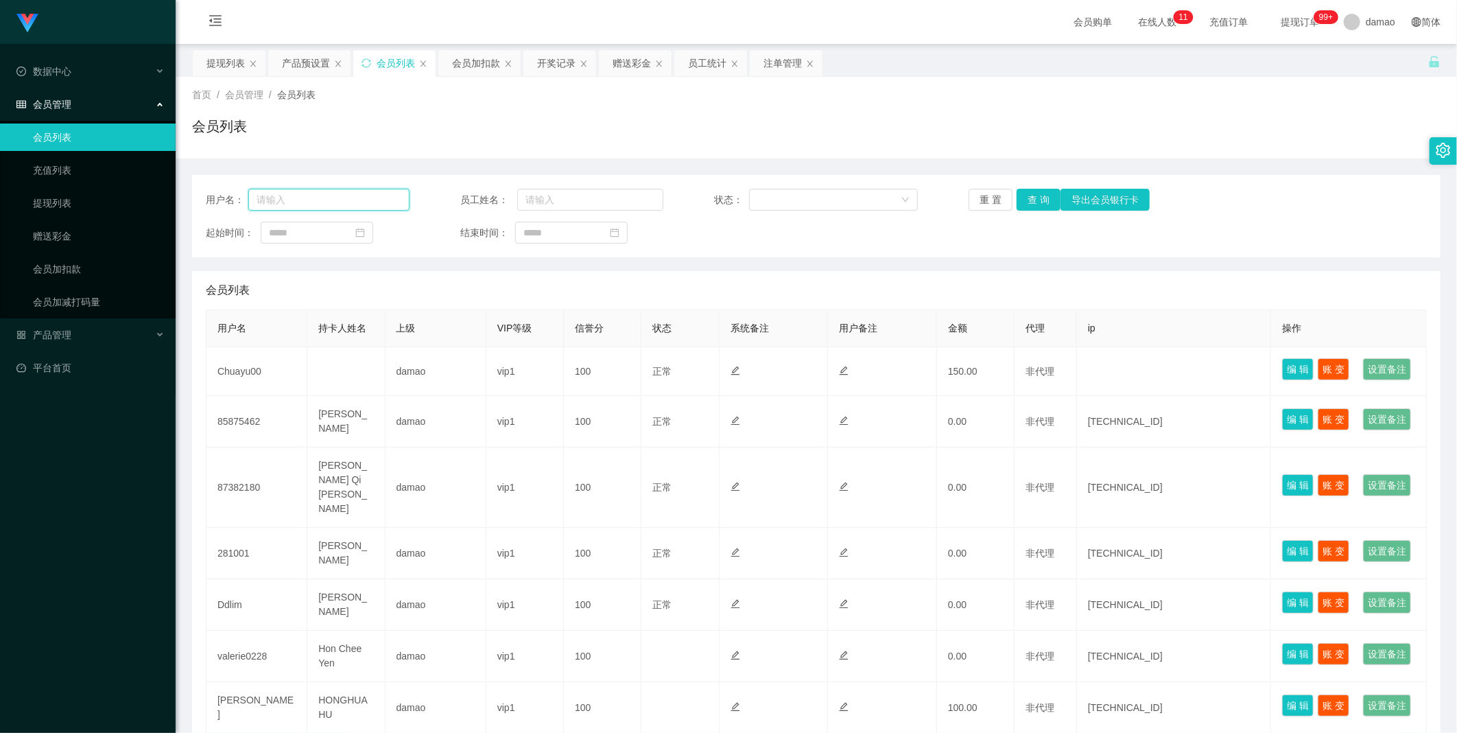
click at [298, 199] on input "text" at bounding box center [328, 200] width 161 height 22
paste input "Chuayu00"
type input "Chuayu00"
click at [1037, 200] on button "查 询" at bounding box center [1039, 200] width 44 height 22
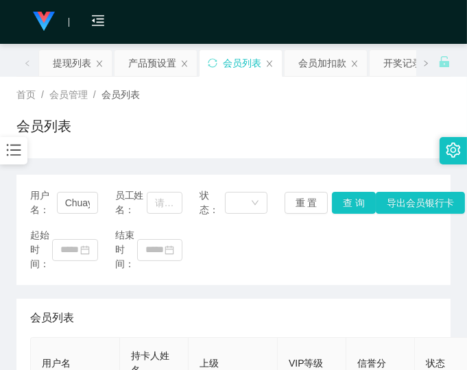
click at [307, 274] on div "用户名： Chuayu00 员工姓名： 状态： 重 置 查 询 导出会员银行卡 起始时间： 结束时间：" at bounding box center [233, 230] width 434 height 110
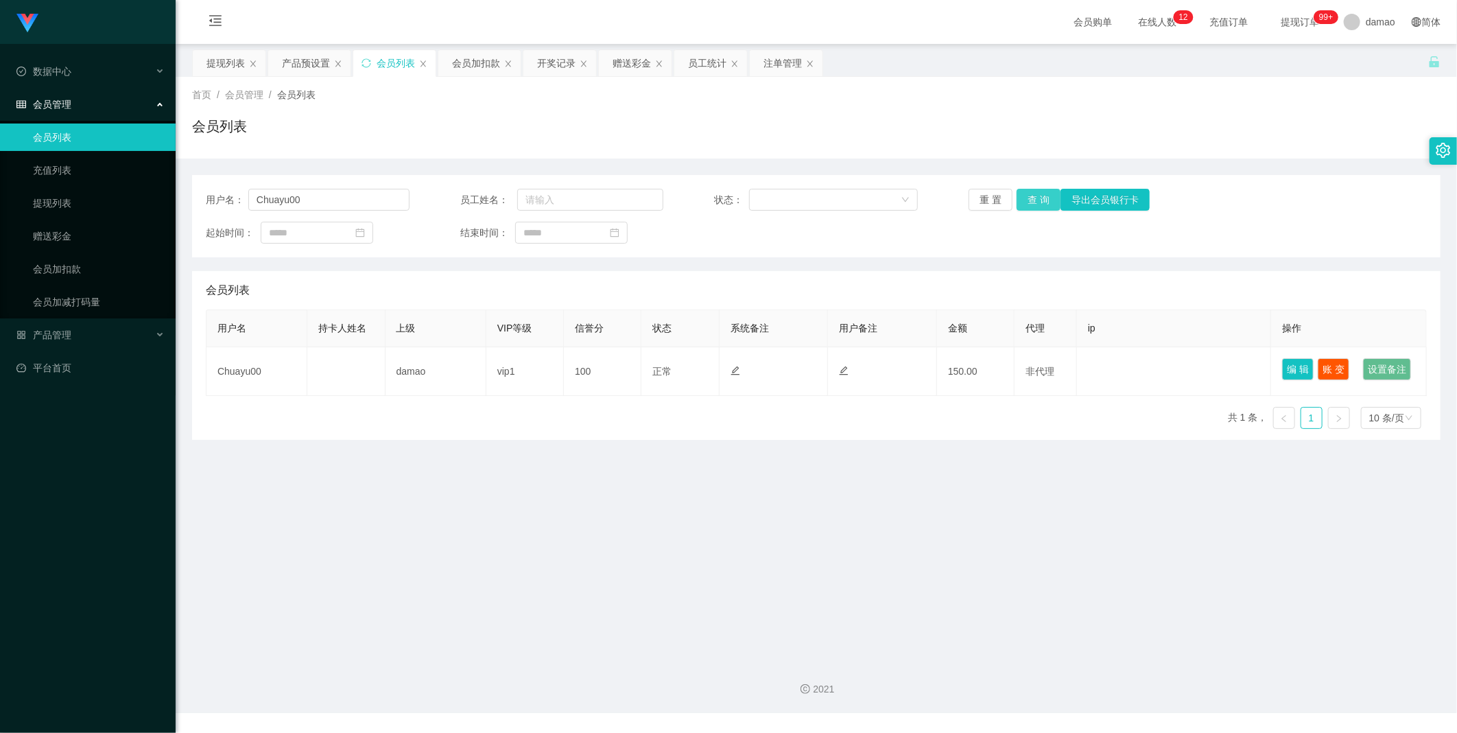
click at [1041, 193] on button "查 询" at bounding box center [1039, 200] width 44 height 22
click at [230, 63] on div "提现列表" at bounding box center [225, 63] width 38 height 26
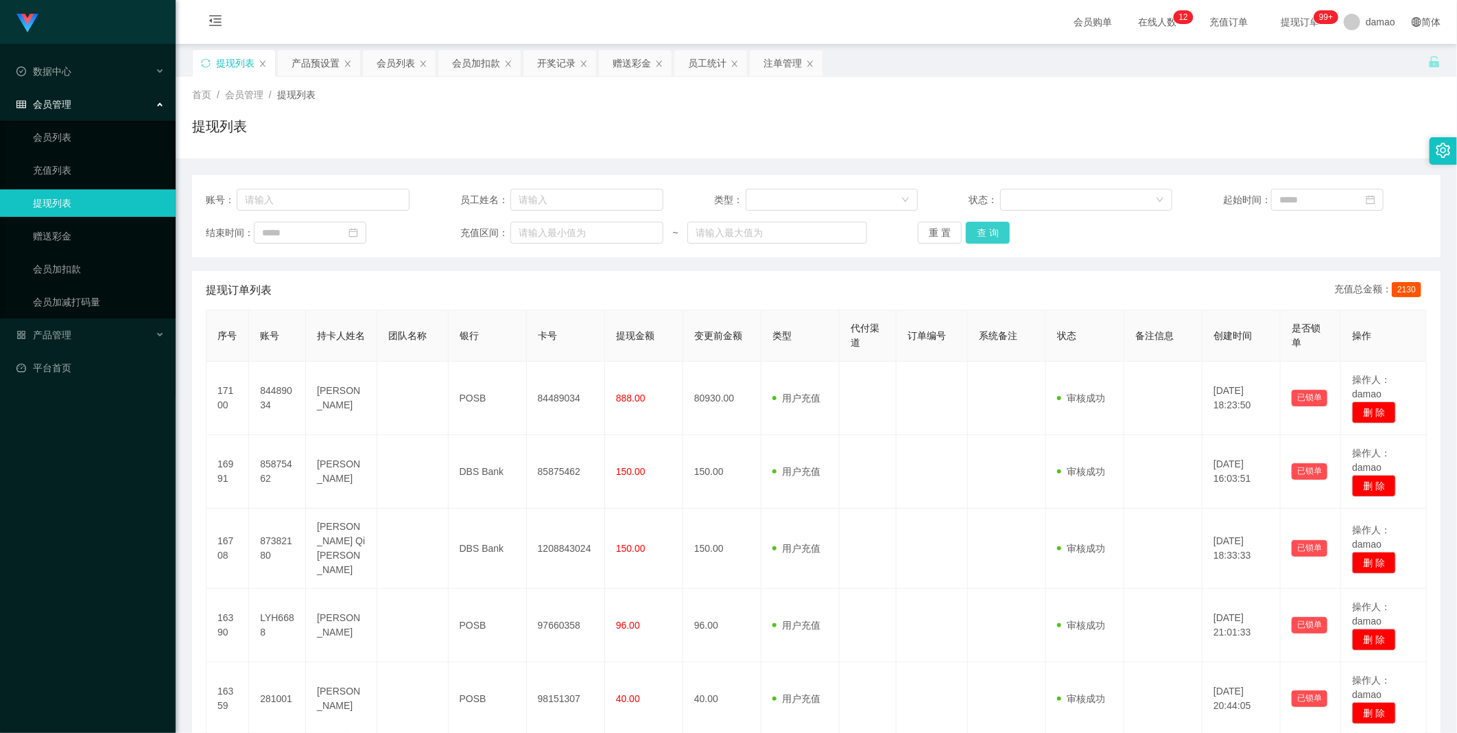
click at [995, 229] on button "查 询" at bounding box center [988, 233] width 44 height 22
click at [1000, 245] on div "账号： 员工姓名： 类型： 状态： 起始时间： 结束时间： 充值区间： ~ 重 置 查 询" at bounding box center [816, 216] width 1249 height 82
click at [997, 241] on button "查 询" at bounding box center [988, 233] width 44 height 22
click at [977, 232] on div "重 置 查 询" at bounding box center [1020, 233] width 204 height 22
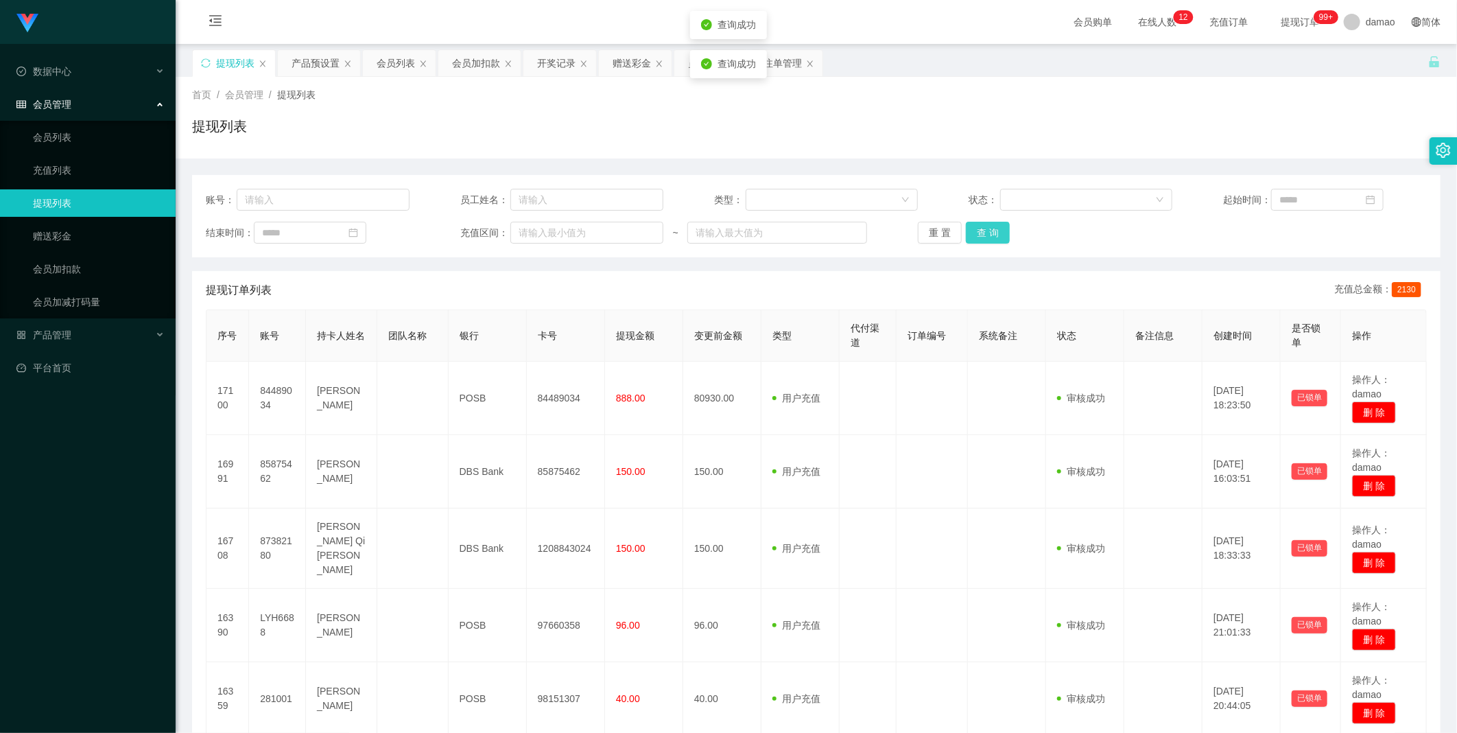
click at [979, 231] on button "查 询" at bounding box center [988, 233] width 44 height 22
click at [979, 231] on div "重 置 查 询" at bounding box center [1020, 233] width 204 height 22
click at [979, 231] on button "查 询" at bounding box center [988, 233] width 44 height 22
click at [979, 231] on div "重 置 查 询" at bounding box center [1020, 233] width 204 height 22
click at [980, 231] on button "查 询" at bounding box center [988, 233] width 44 height 22
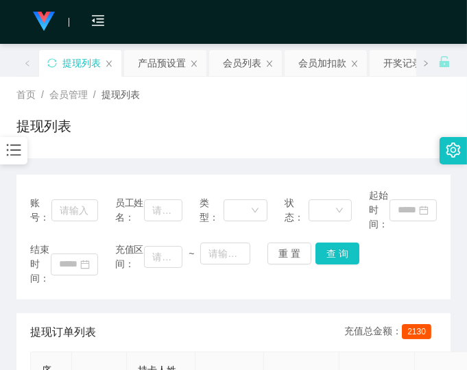
click at [311, 123] on div "提现列表" at bounding box center [233, 132] width 434 height 32
drag, startPoint x: 310, startPoint y: 115, endPoint x: 288, endPoint y: 129, distance: 25.9
click at [311, 116] on div "提现列表" at bounding box center [233, 132] width 434 height 32
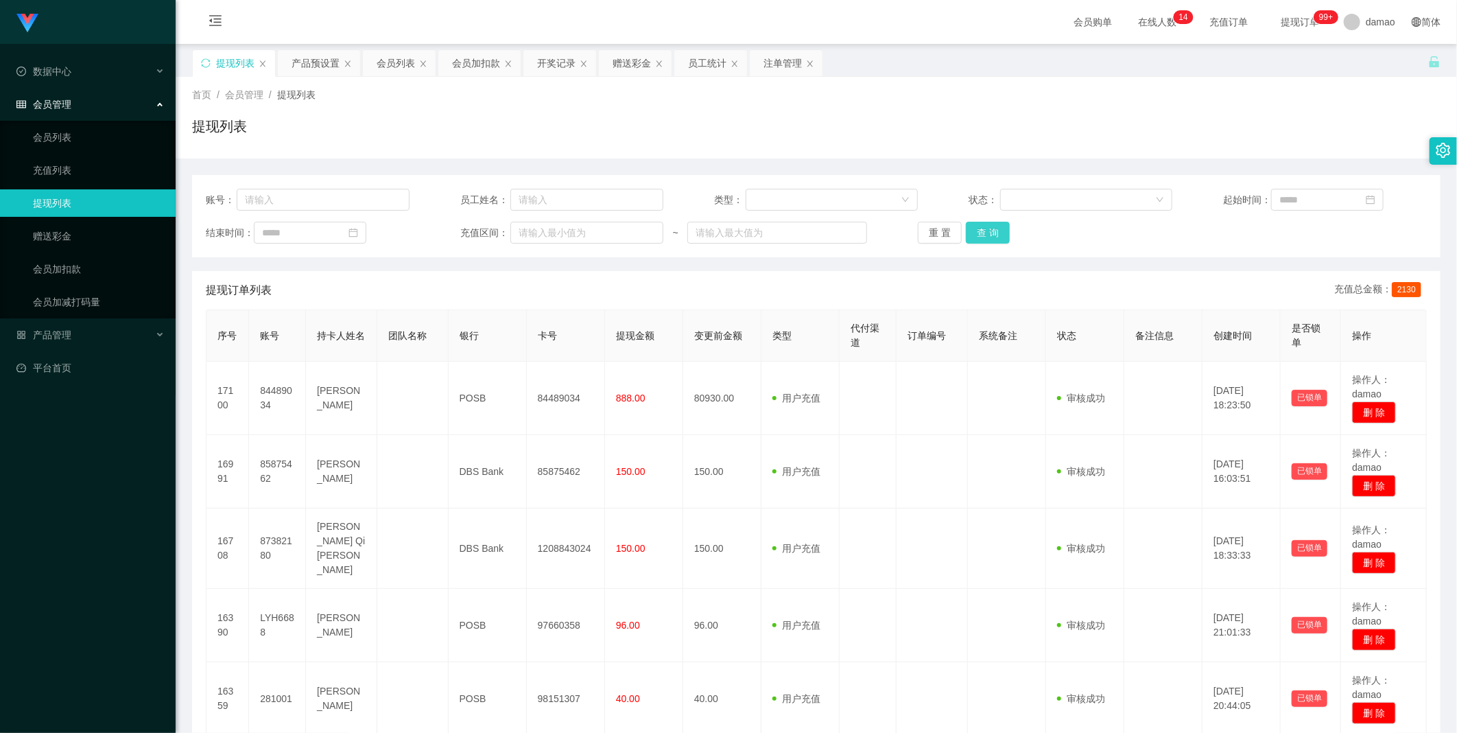
click at [984, 230] on button "查 询" at bounding box center [988, 233] width 44 height 22
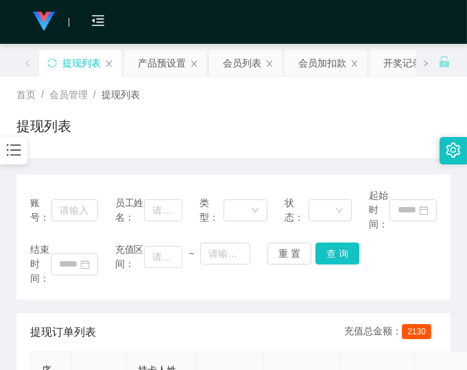
drag, startPoint x: 366, startPoint y: 283, endPoint x: 410, endPoint y: 187, distance: 105.0
click at [368, 280] on div "结束时间： 充值区间： ~ 重 置 查 询" at bounding box center [233, 264] width 407 height 43
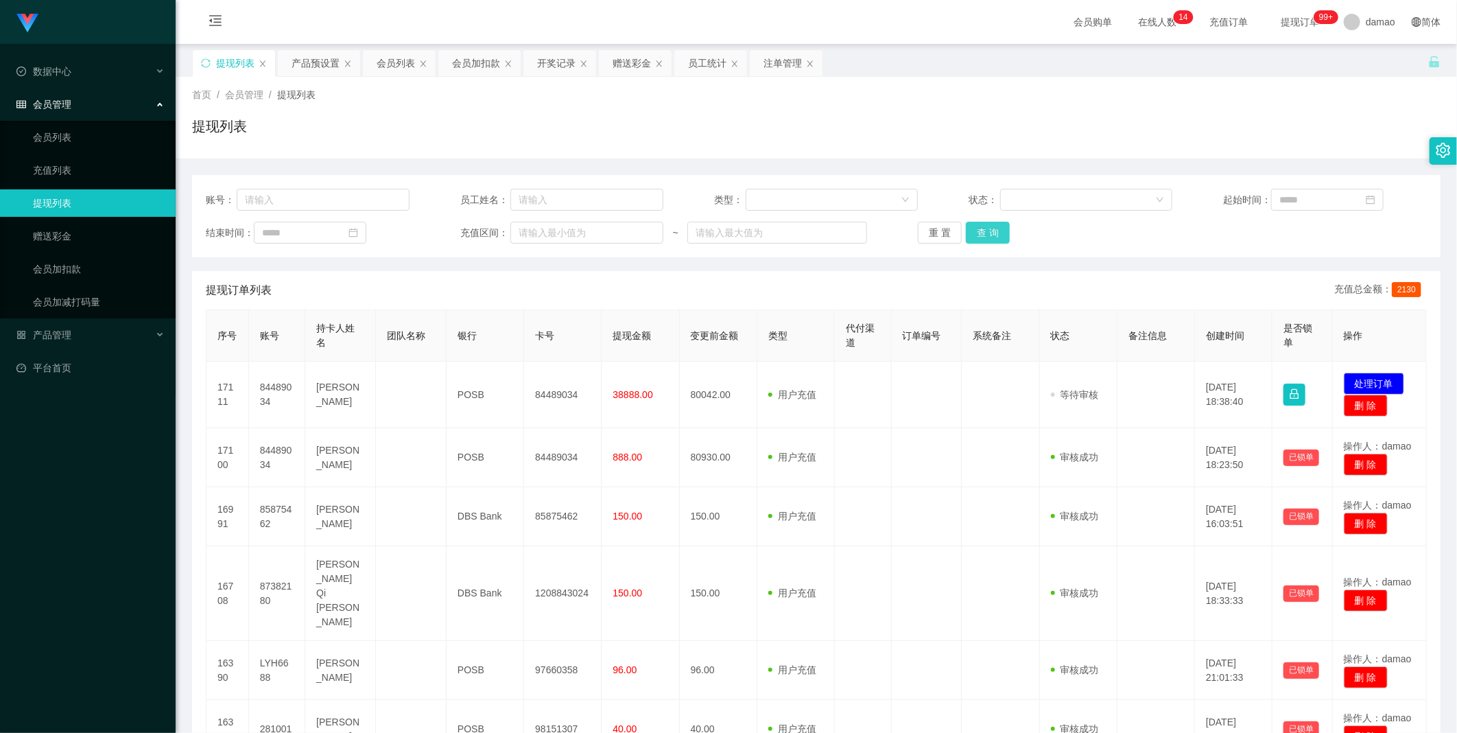
click at [974, 228] on button "查 询" at bounding box center [988, 233] width 44 height 22
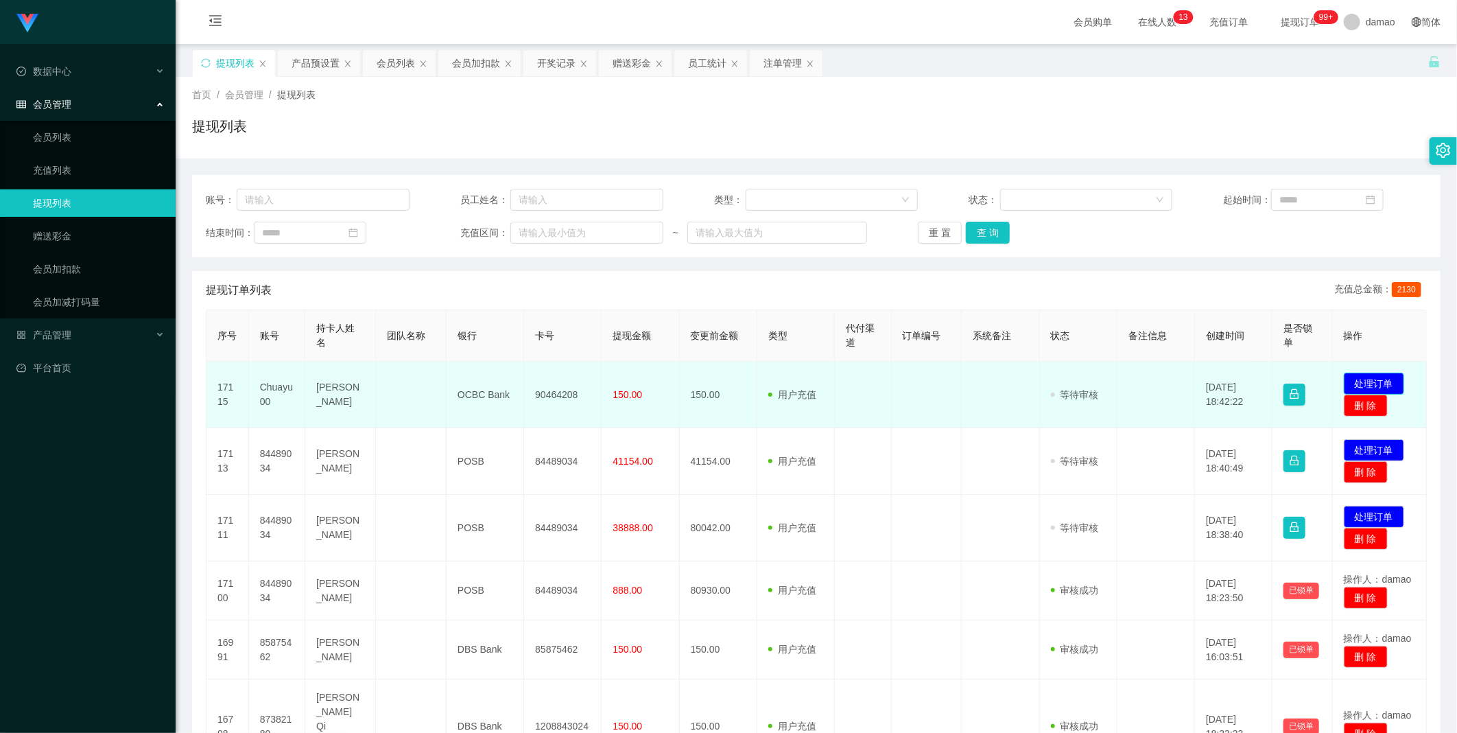
click at [1359, 373] on button "处理订单" at bounding box center [1374, 384] width 60 height 22
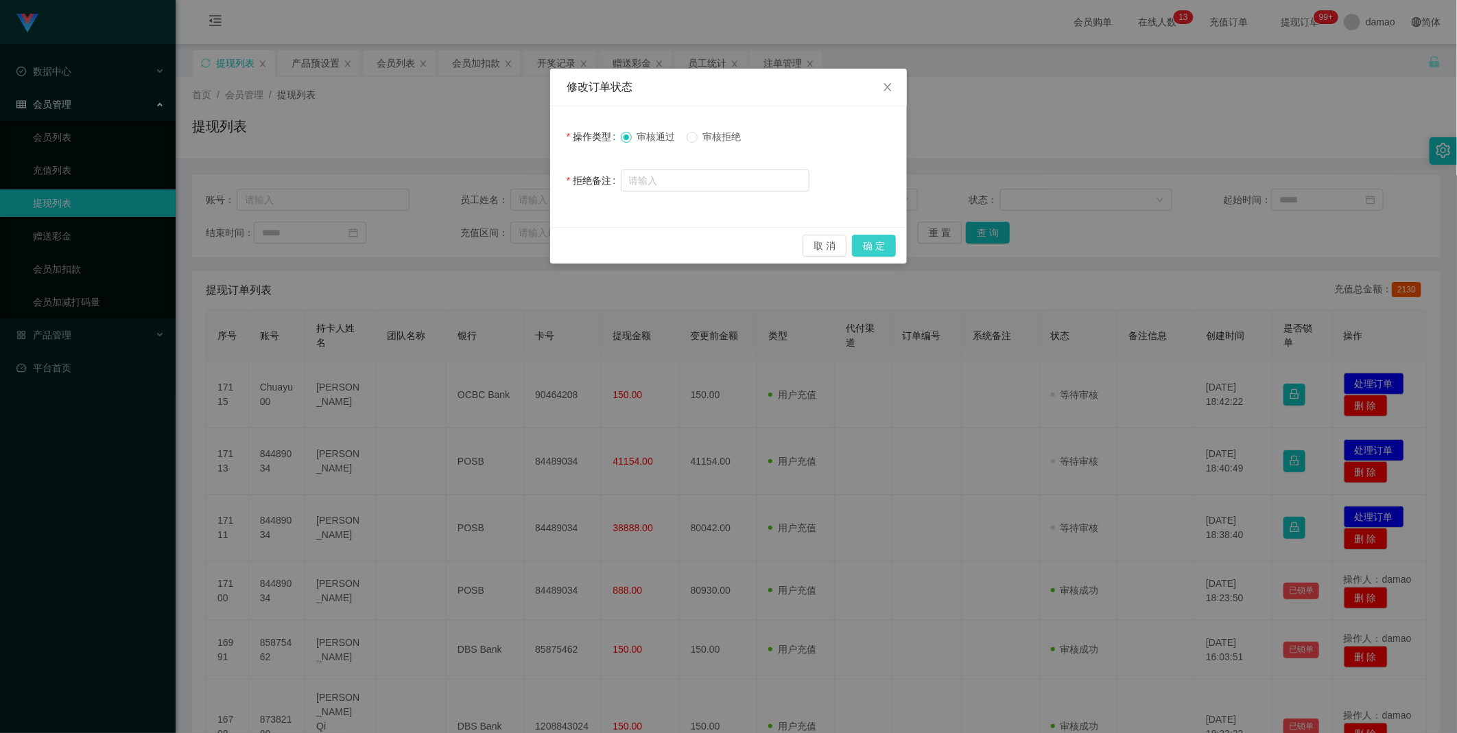
click at [875, 237] on button "确 定" at bounding box center [874, 246] width 44 height 22
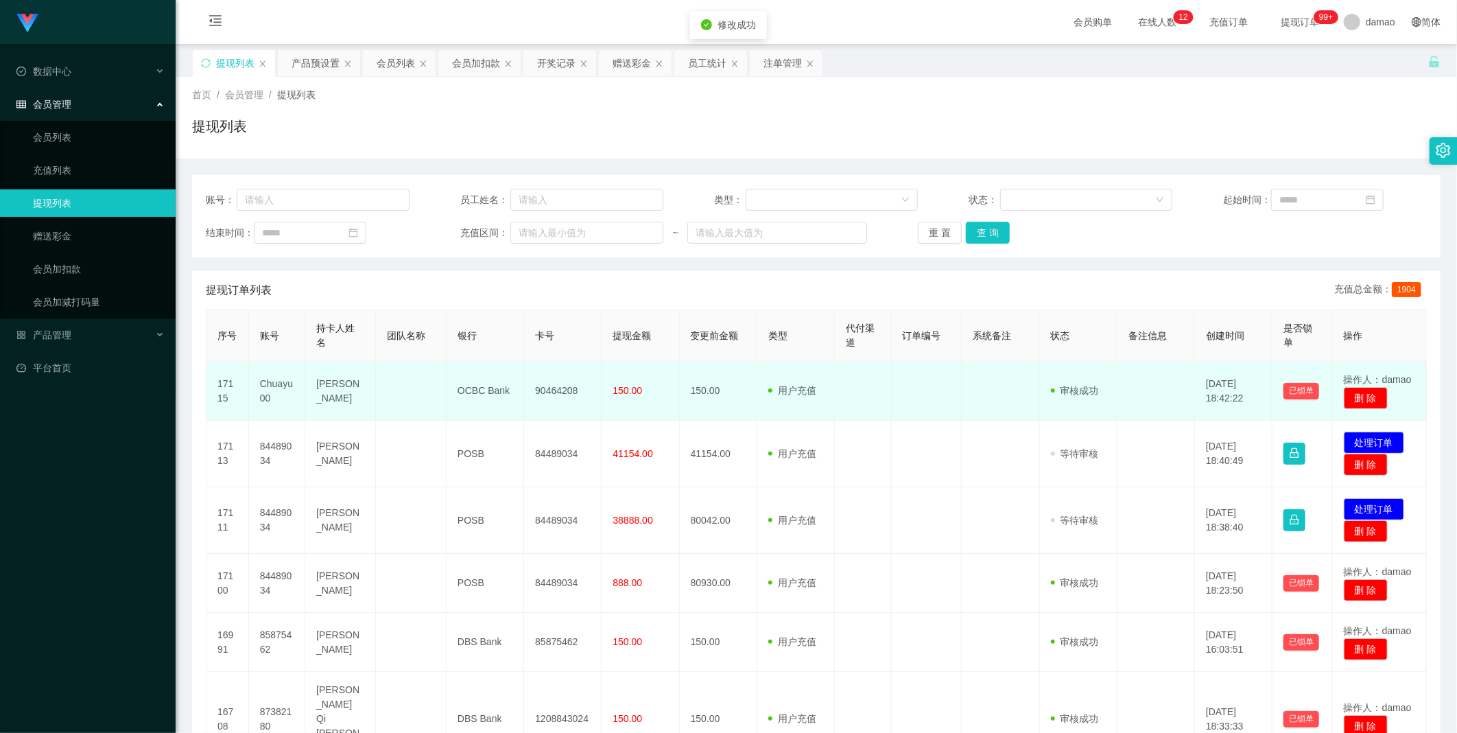
click at [550, 392] on td "90464208" at bounding box center [563, 391] width 78 height 59
copy td "90464208"
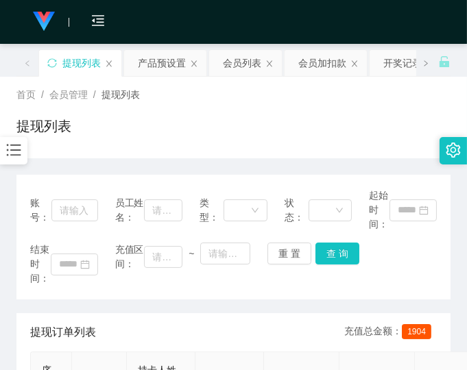
click at [416, 264] on div "结束时间： 充值区间： ~ 重 置 查 询" at bounding box center [233, 264] width 407 height 43
click at [401, 292] on div "账号： 员工姓名： 类型： 状态： 起始时间： 结束时间： 充值区间： ~ 重 置 查 询" at bounding box center [233, 237] width 434 height 125
drag, startPoint x: 312, startPoint y: 119, endPoint x: 298, endPoint y: 128, distance: 16.7
click at [312, 119] on div "提现列表" at bounding box center [233, 132] width 434 height 32
click at [300, 314] on div "提现订单列表 充值总金额： 1904" at bounding box center [233, 333] width 407 height 38
